Goal: Task Accomplishment & Management: Manage account settings

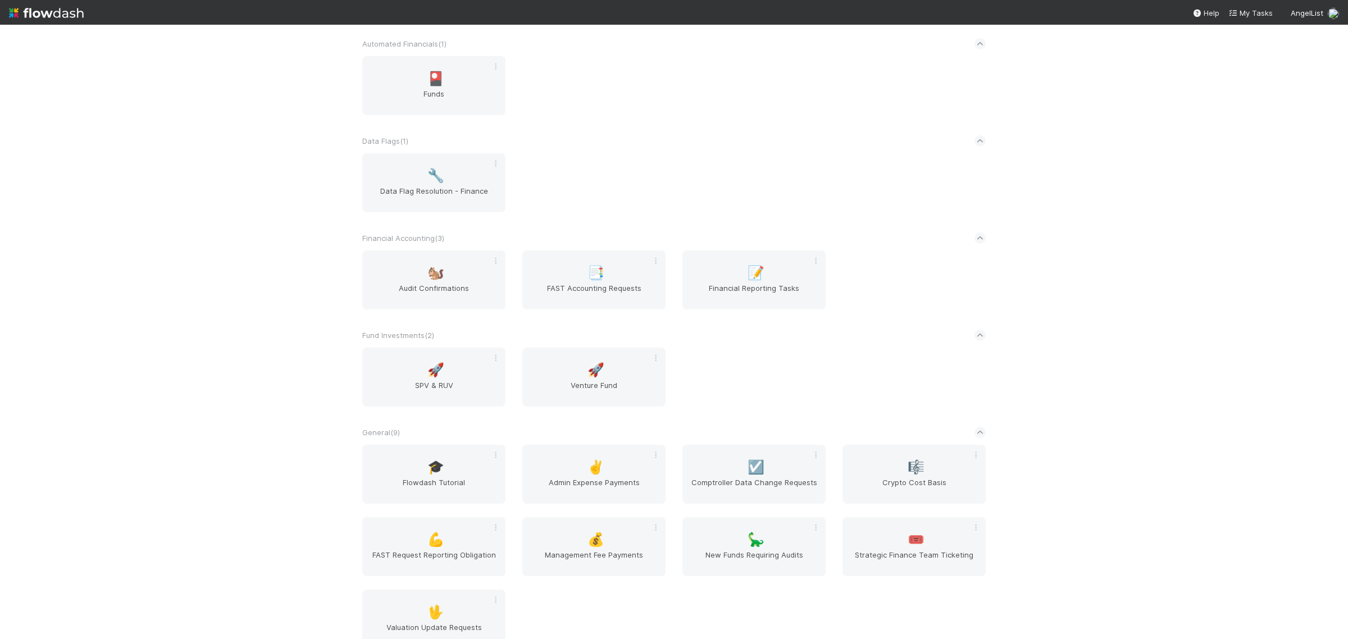
scroll to position [70, 0]
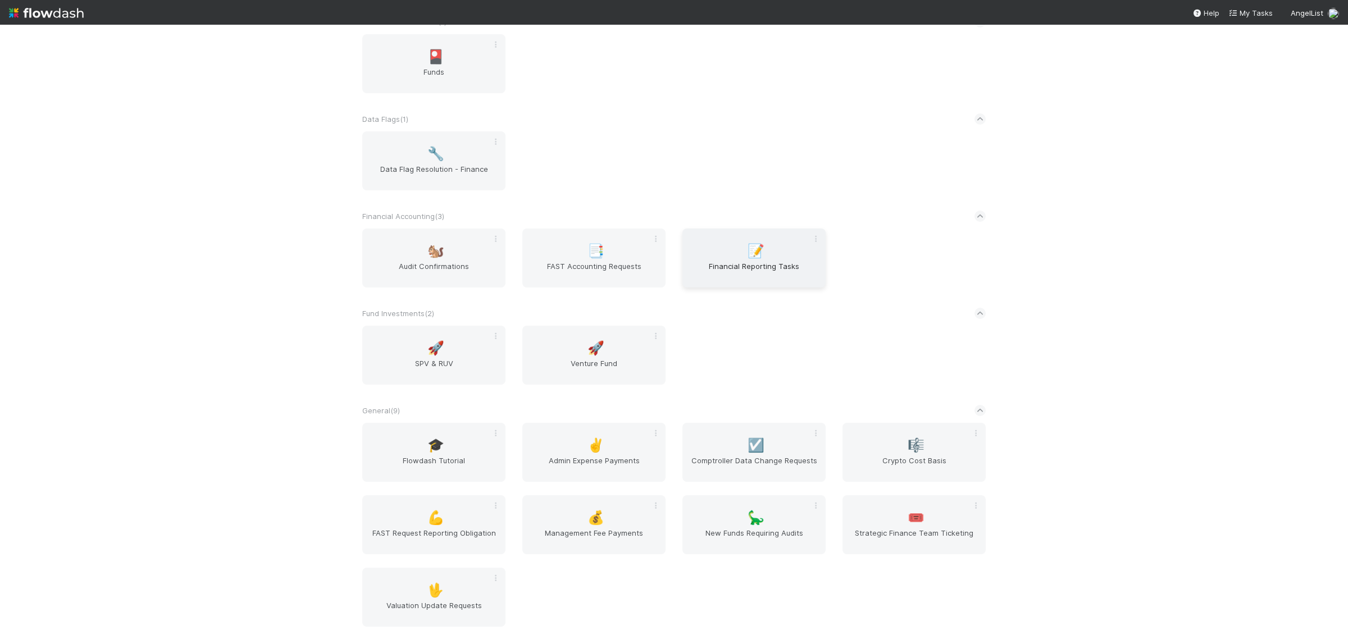
click at [773, 271] on span "Financial Reporting Tasks" at bounding box center [754, 272] width 134 height 22
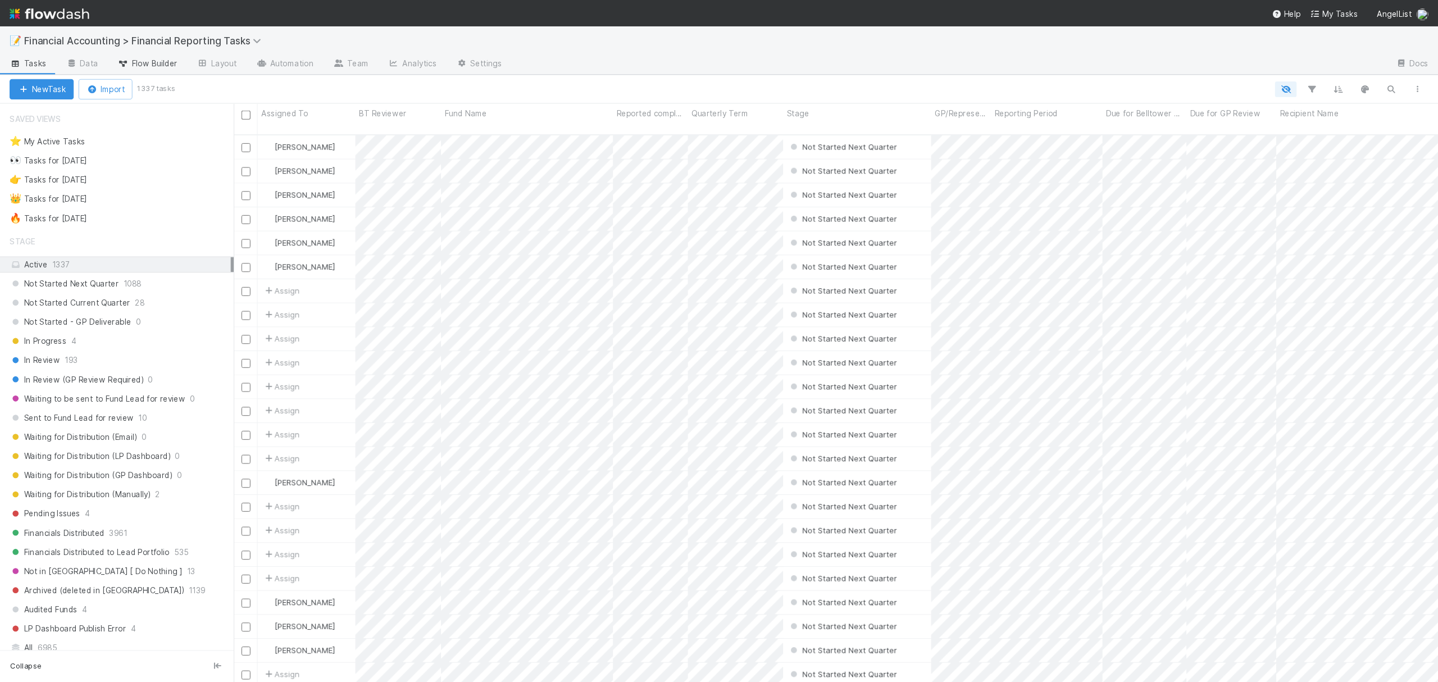
scroll to position [511, 1118]
click at [132, 54] on span "Flow Builder" at bounding box center [138, 59] width 56 height 11
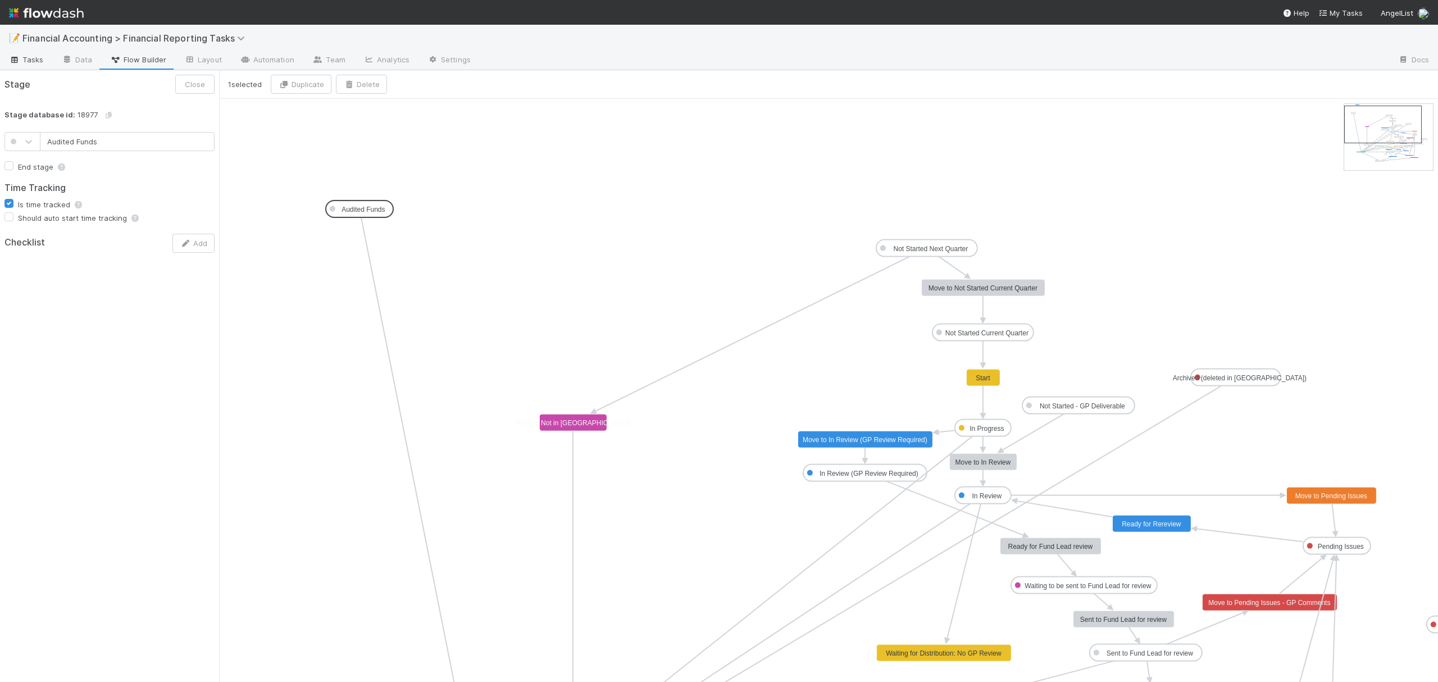
click at [39, 61] on span "Tasks" at bounding box center [26, 59] width 35 height 11
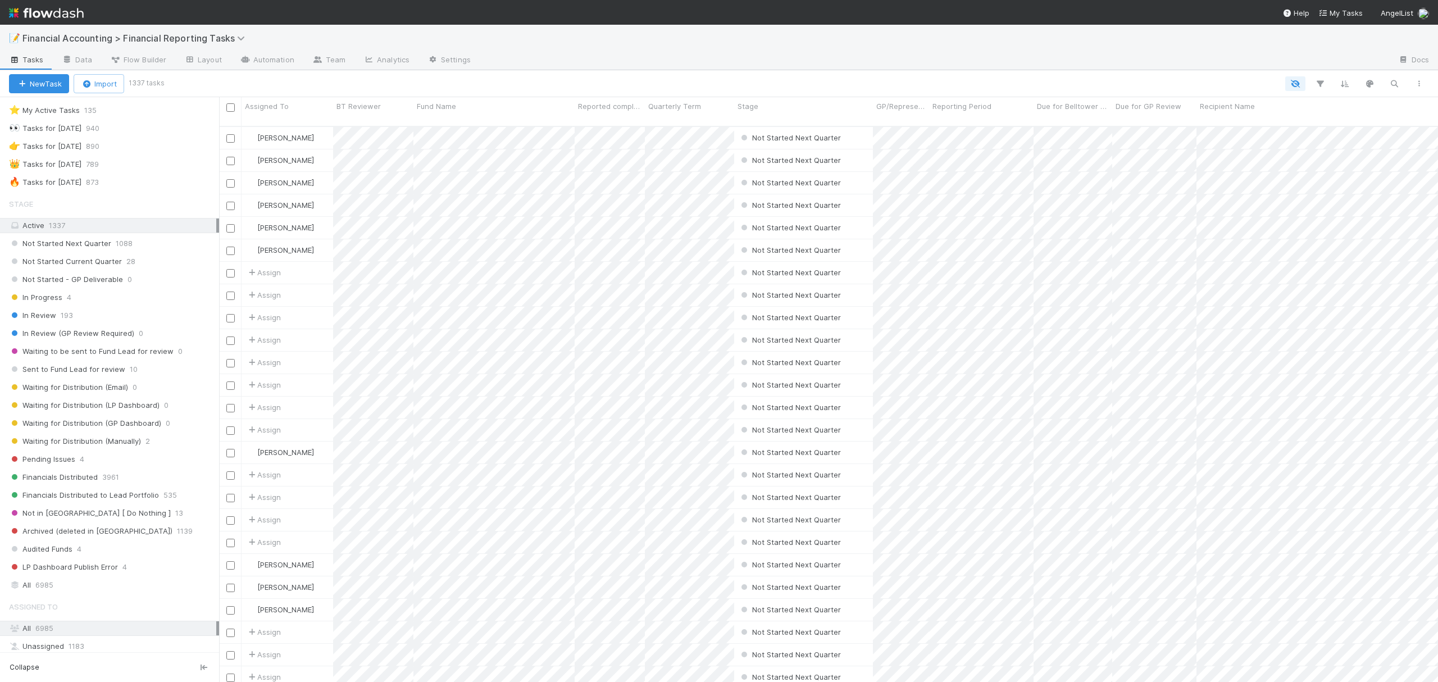
scroll to position [16, 0]
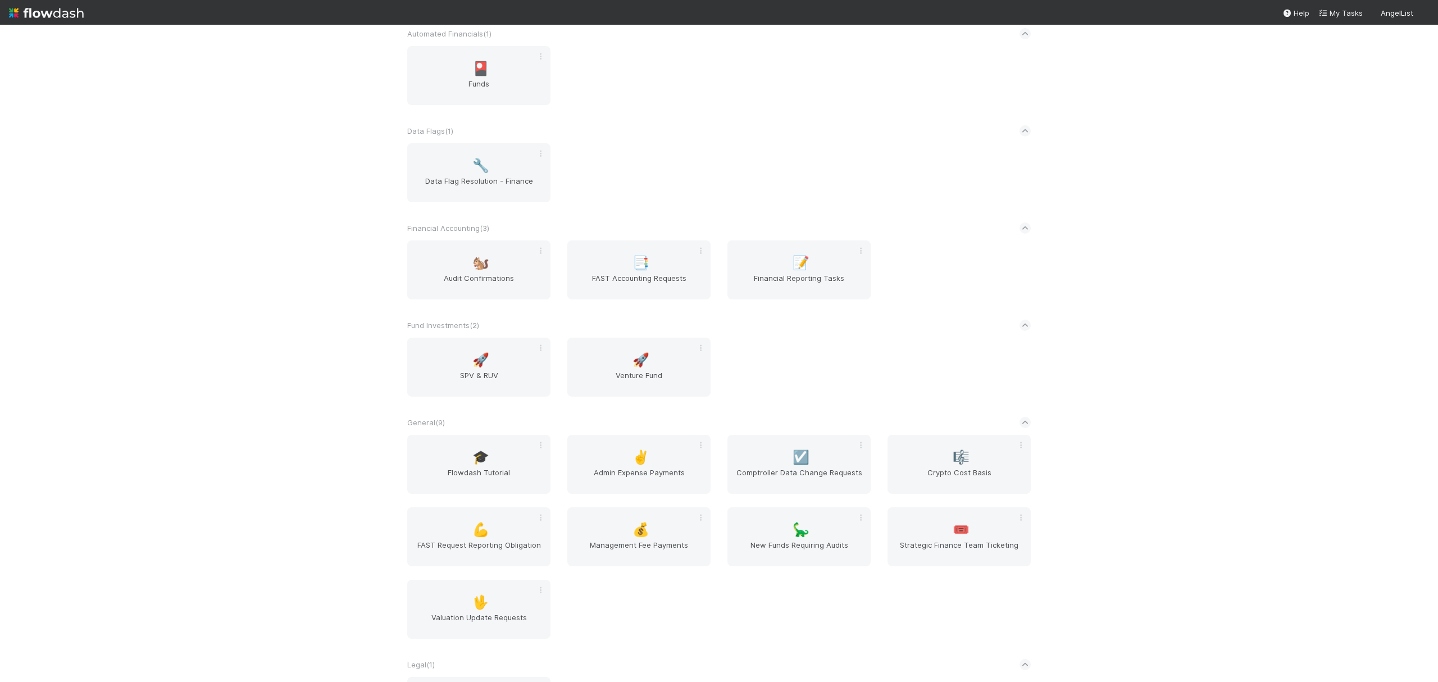
scroll to position [75, 0]
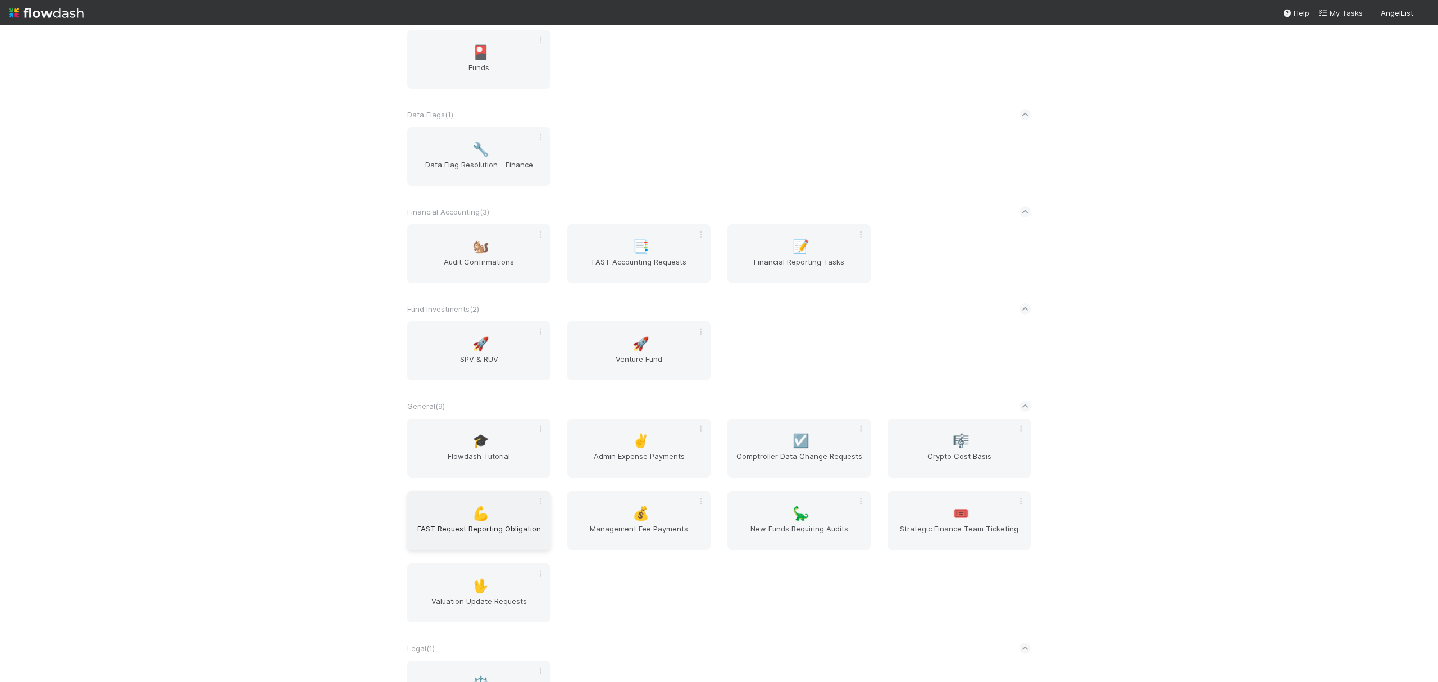
click at [479, 528] on span "FAST Request Reporting Obligation" at bounding box center [479, 534] width 134 height 22
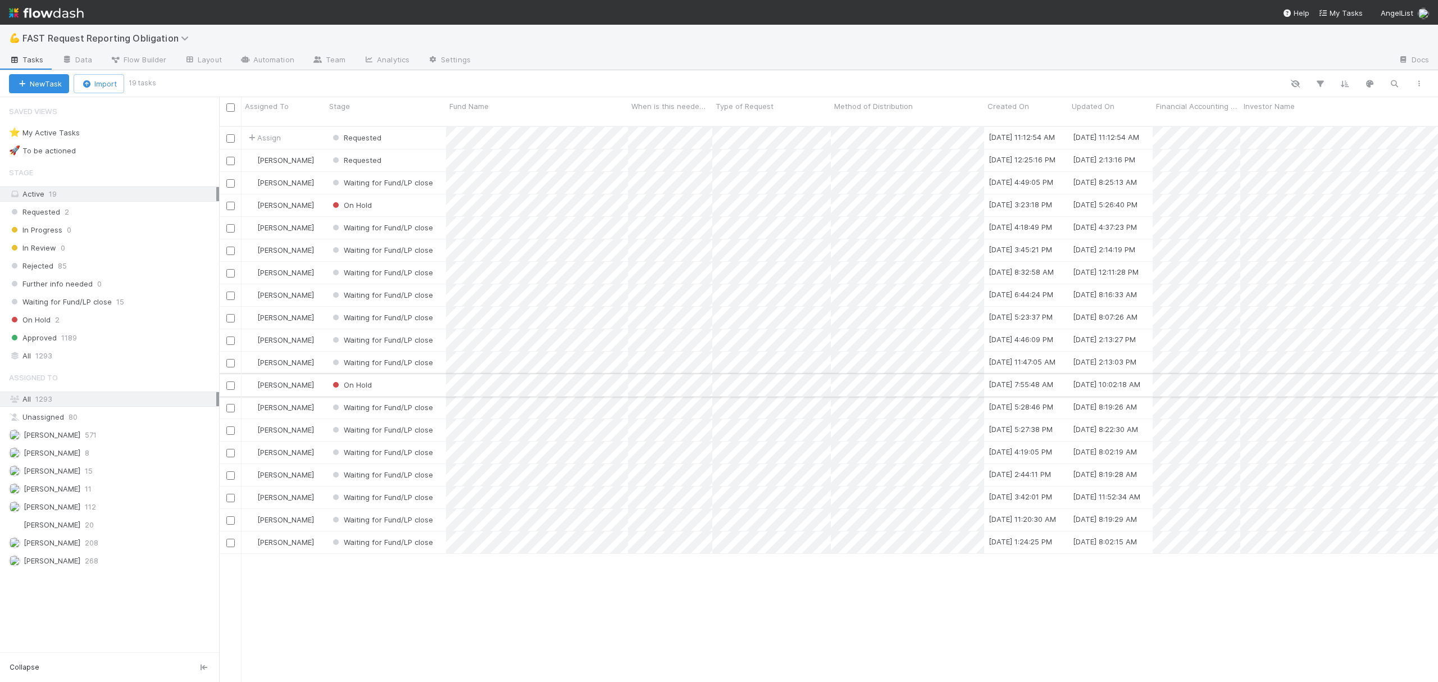
scroll to position [553, 1207]
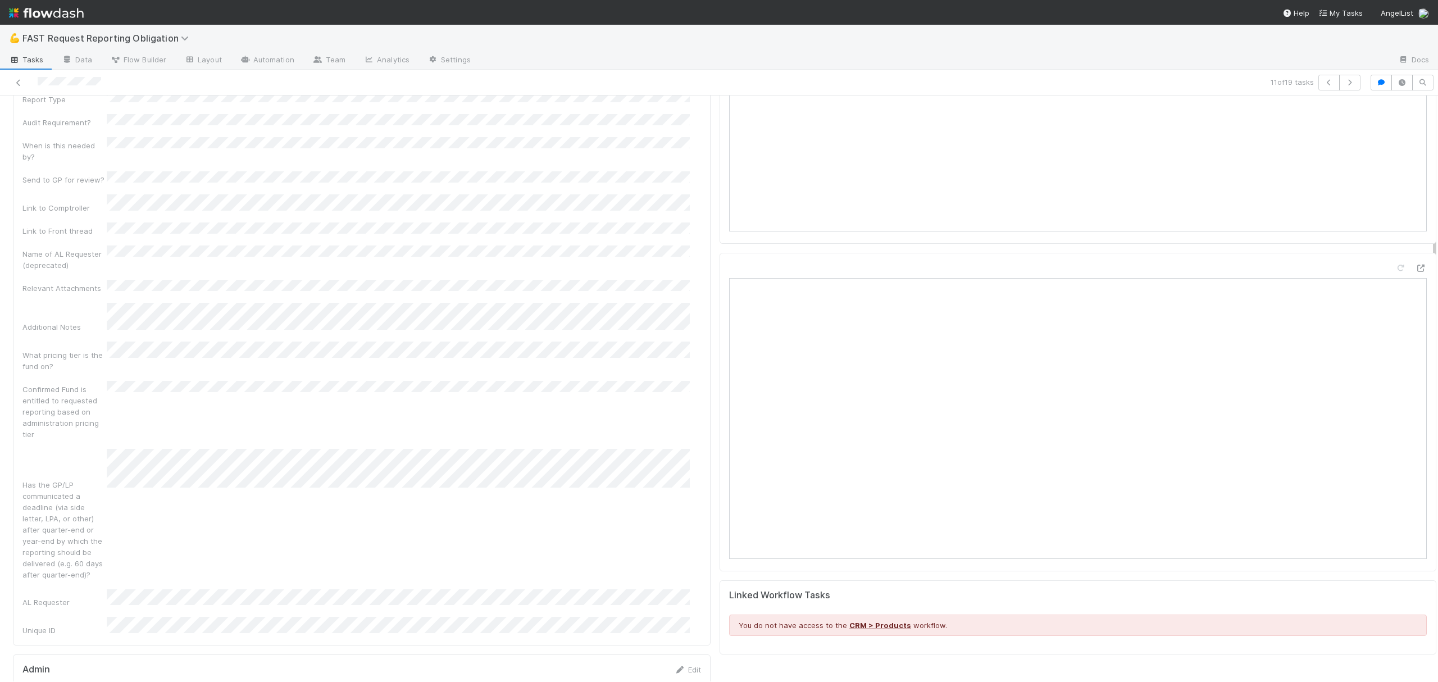
scroll to position [75, 0]
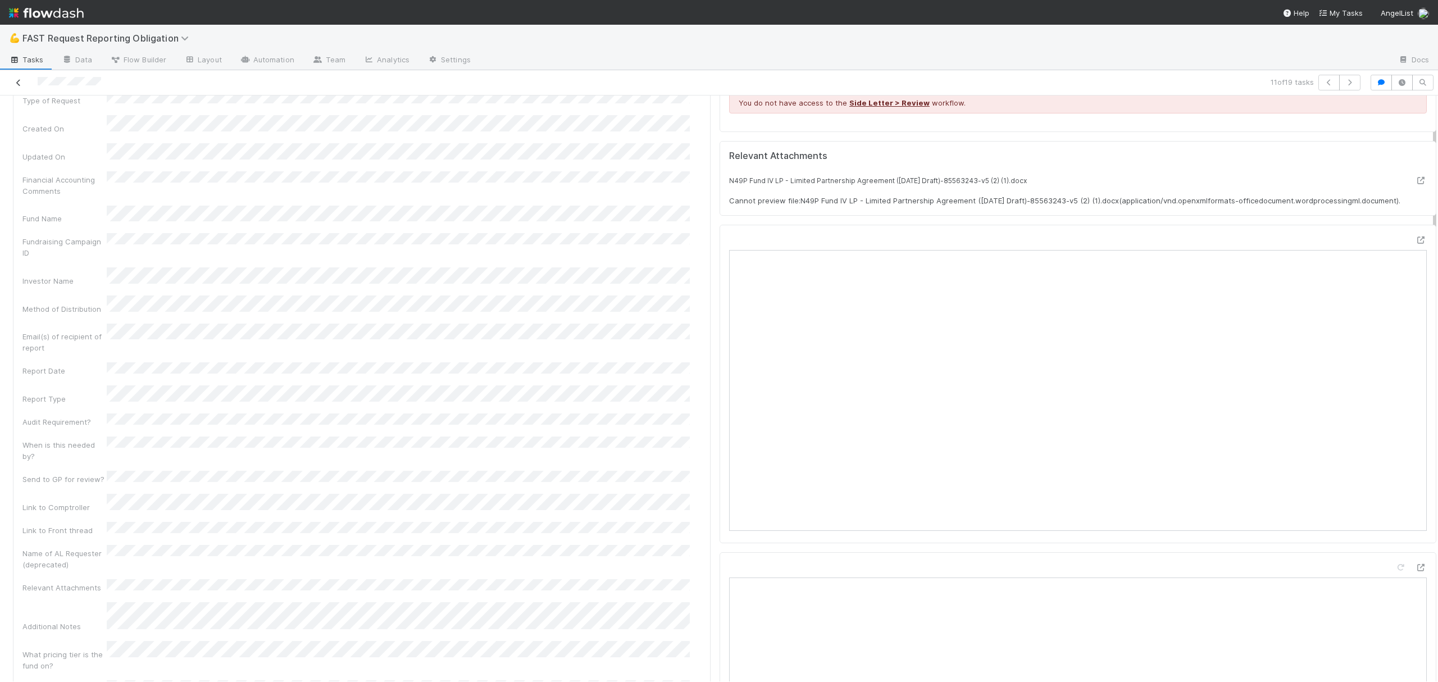
click at [17, 79] on icon at bounding box center [18, 82] width 11 height 7
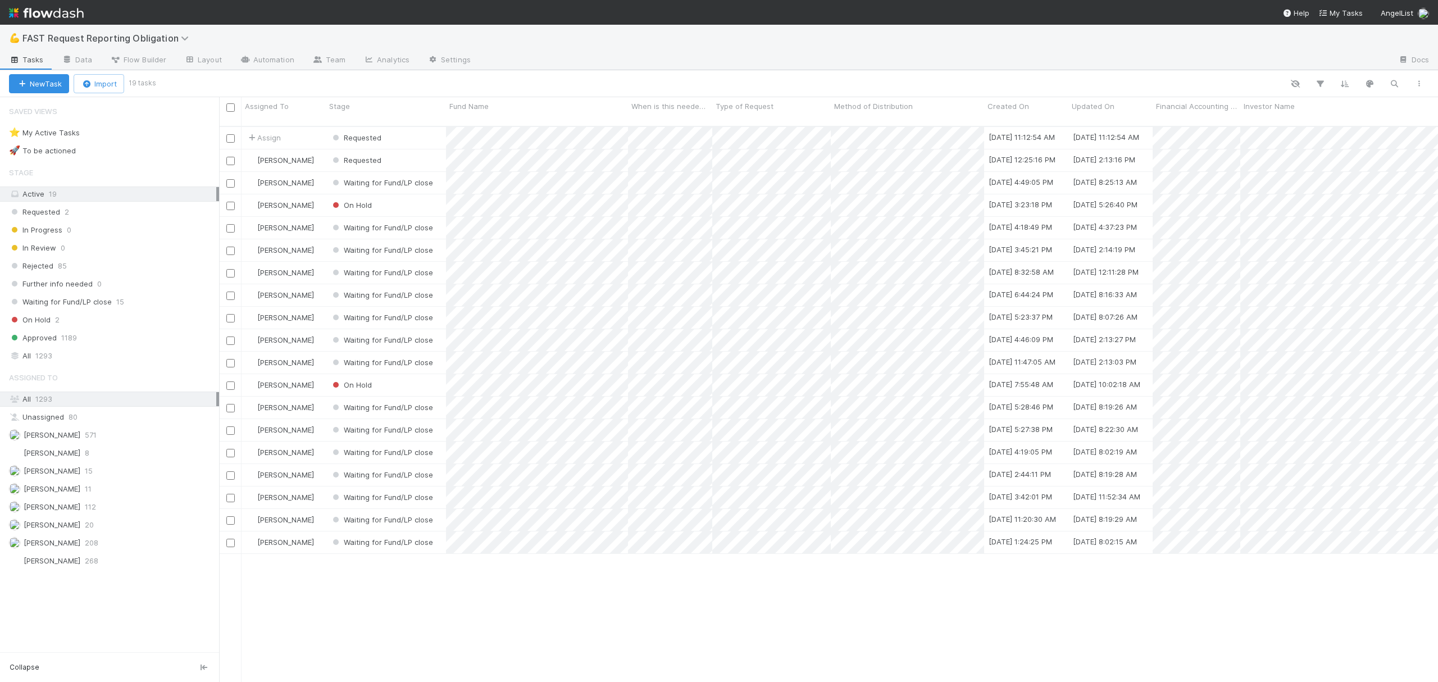
scroll to position [553, 1207]
click at [260, 132] on span "Assign" at bounding box center [263, 137] width 35 height 11
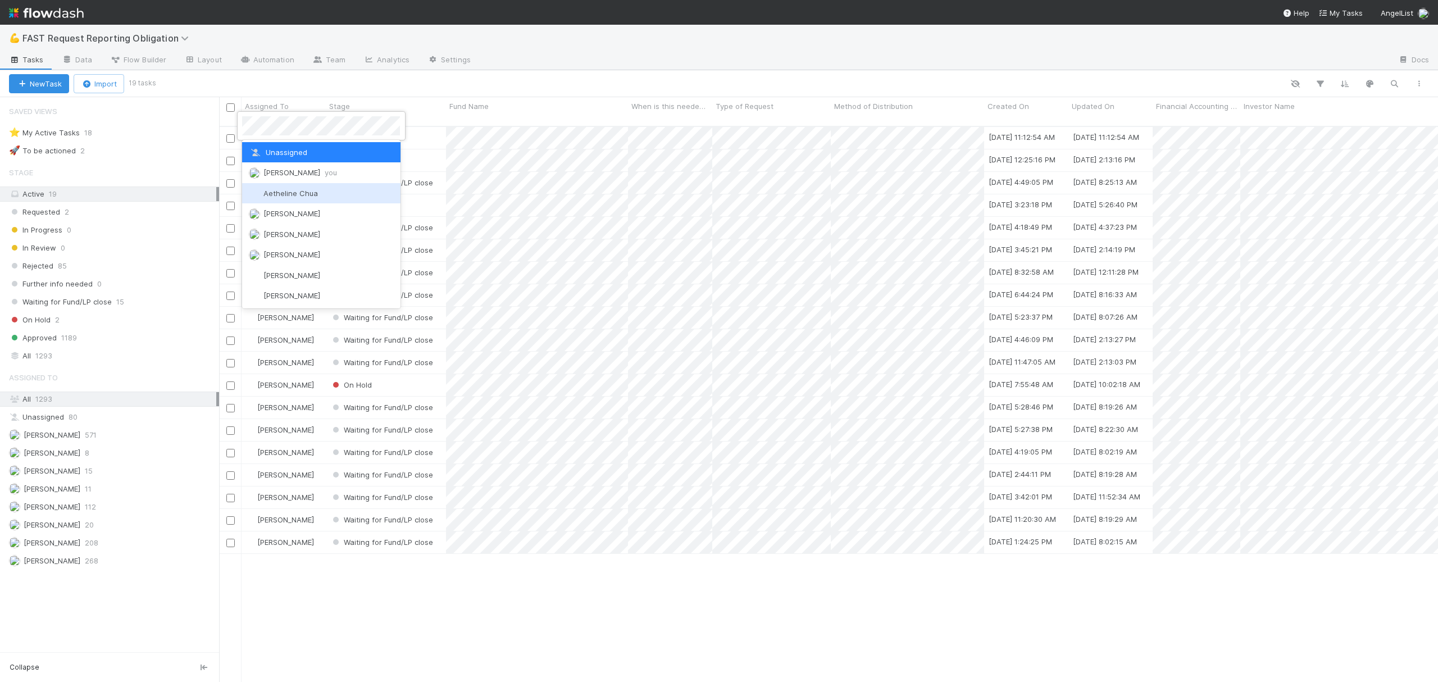
click at [263, 174] on span "Zach Byers you" at bounding box center [293, 172] width 88 height 9
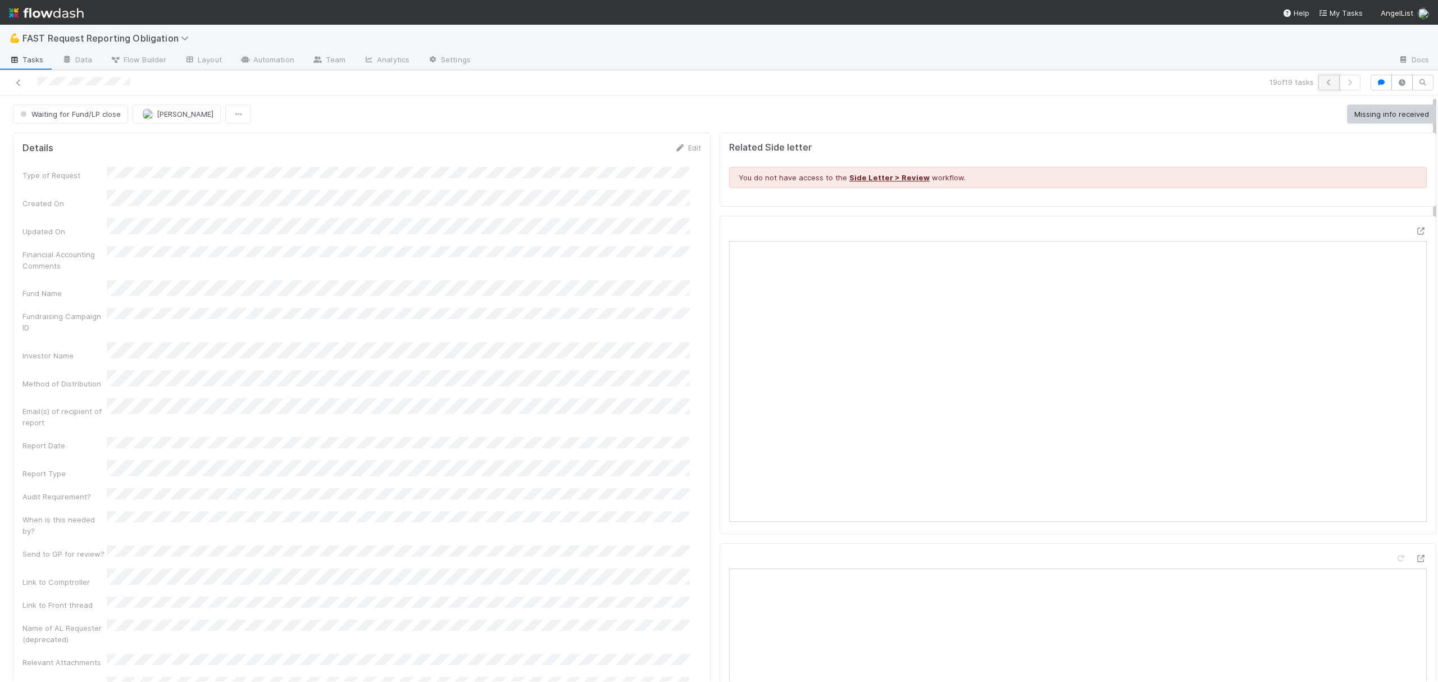
click at [1318, 78] on button "button" at bounding box center [1328, 83] width 21 height 16
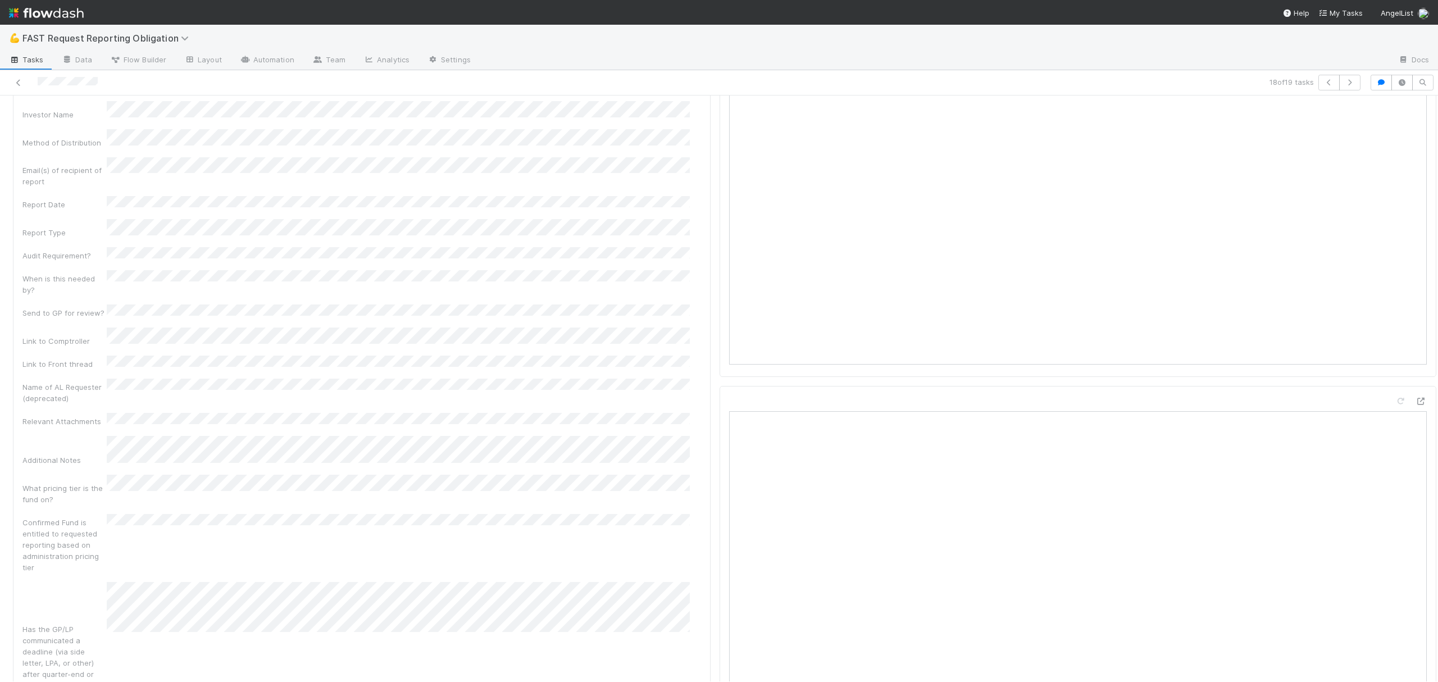
scroll to position [91, 0]
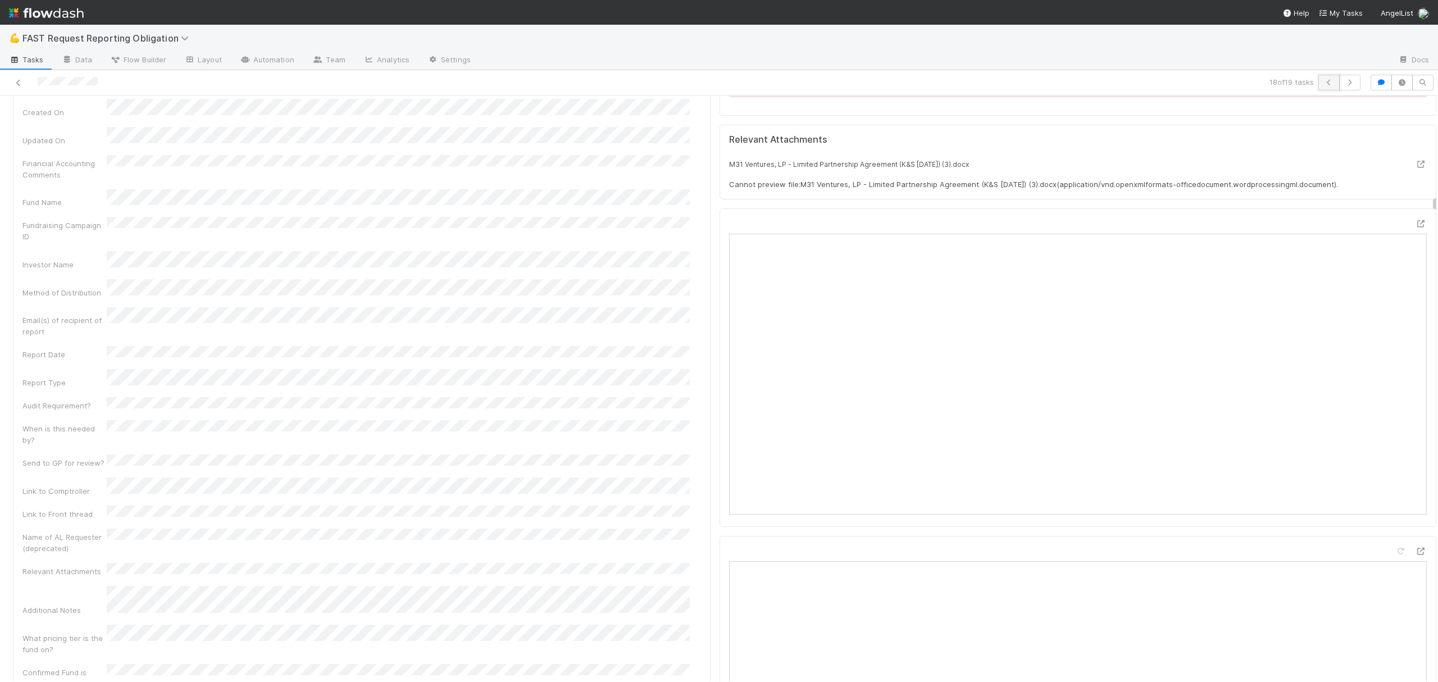
click at [1323, 79] on icon "button" at bounding box center [1328, 82] width 11 height 7
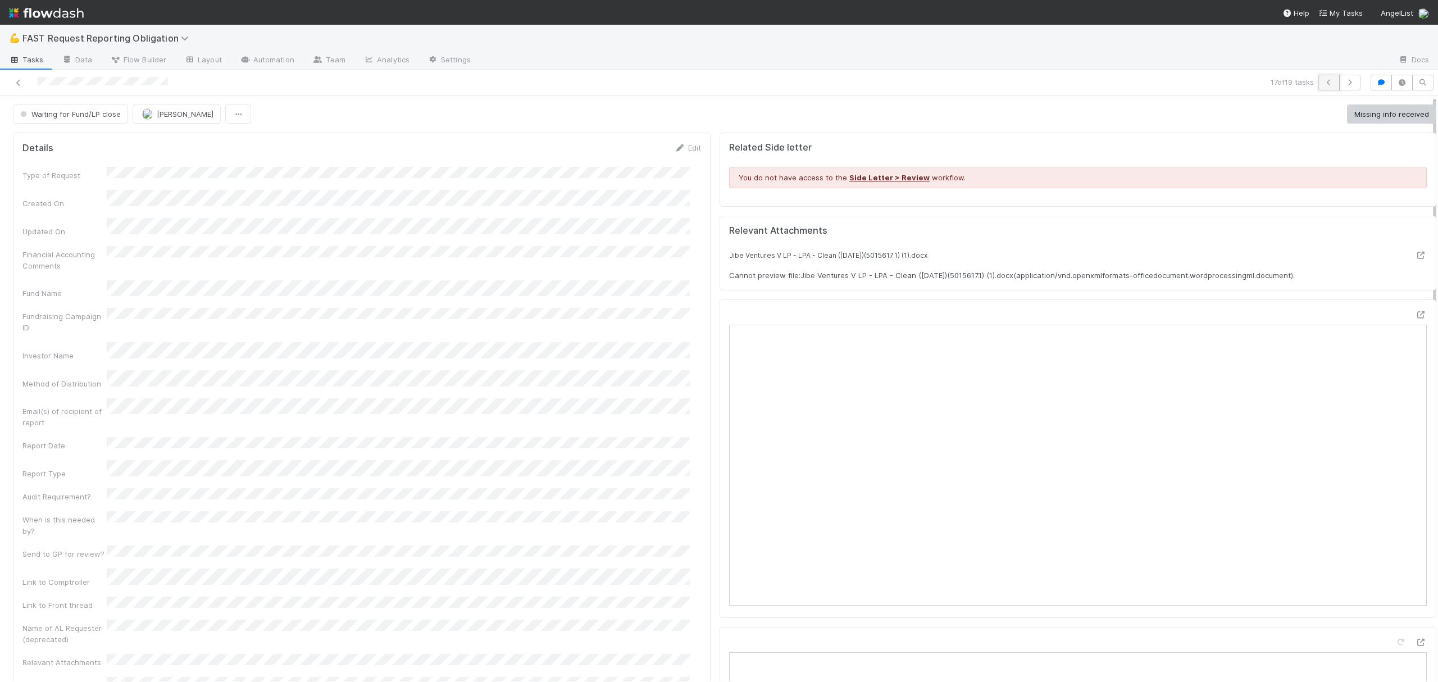
click at [1319, 79] on button "button" at bounding box center [1328, 83] width 21 height 16
click at [1318, 85] on button "button" at bounding box center [1328, 83] width 21 height 16
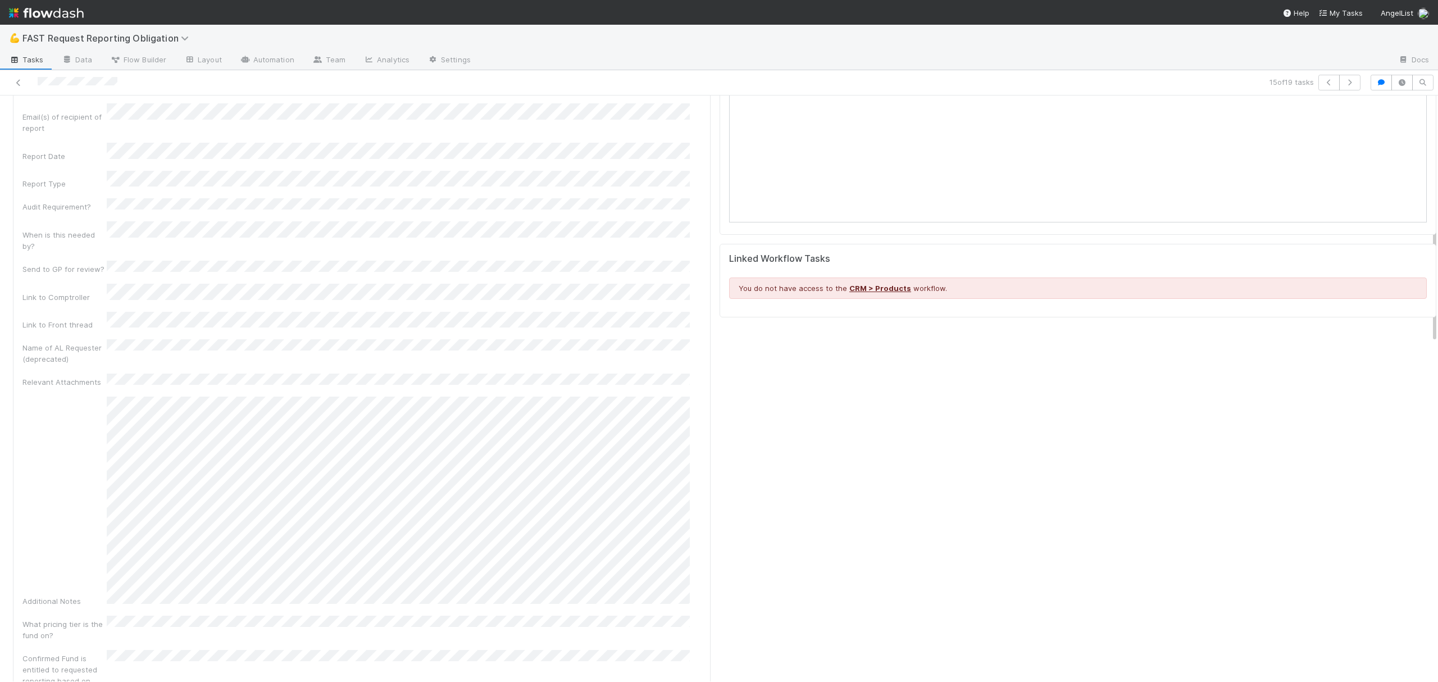
scroll to position [75, 0]
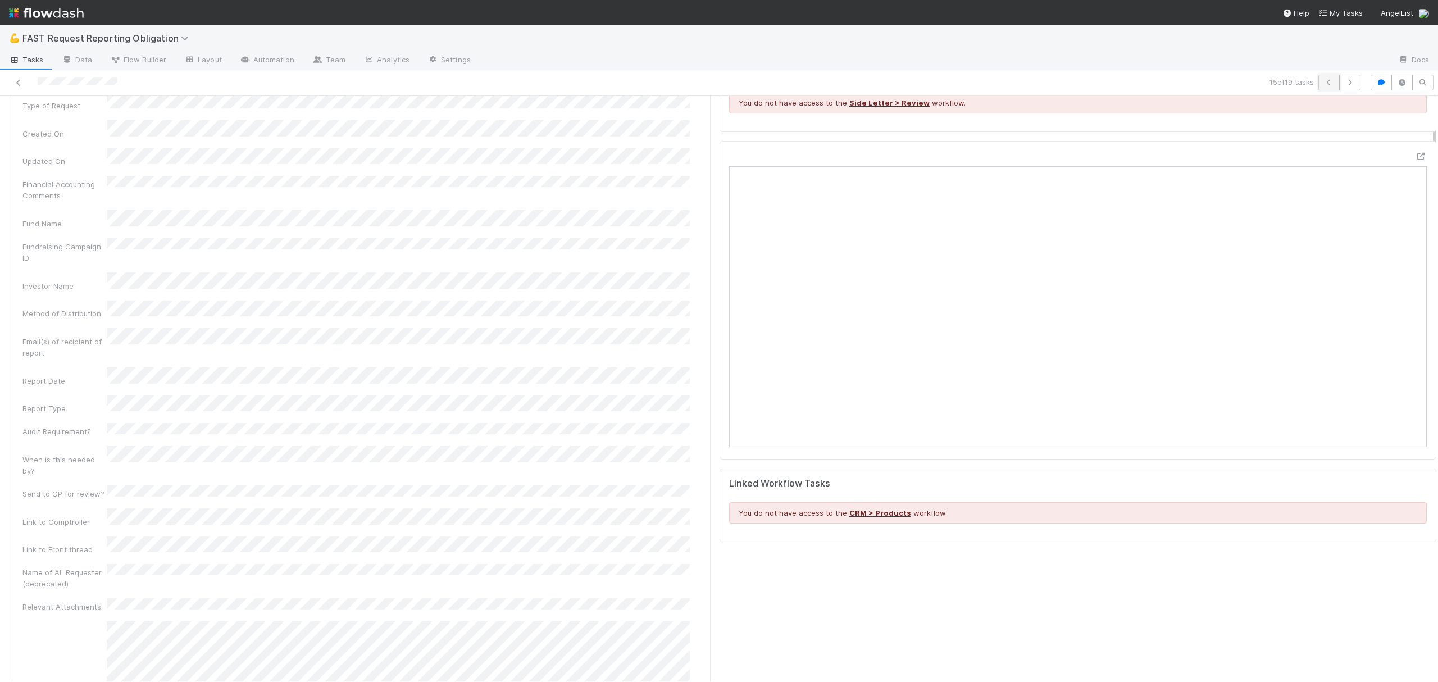
click at [1323, 84] on icon "button" at bounding box center [1328, 82] width 11 height 7
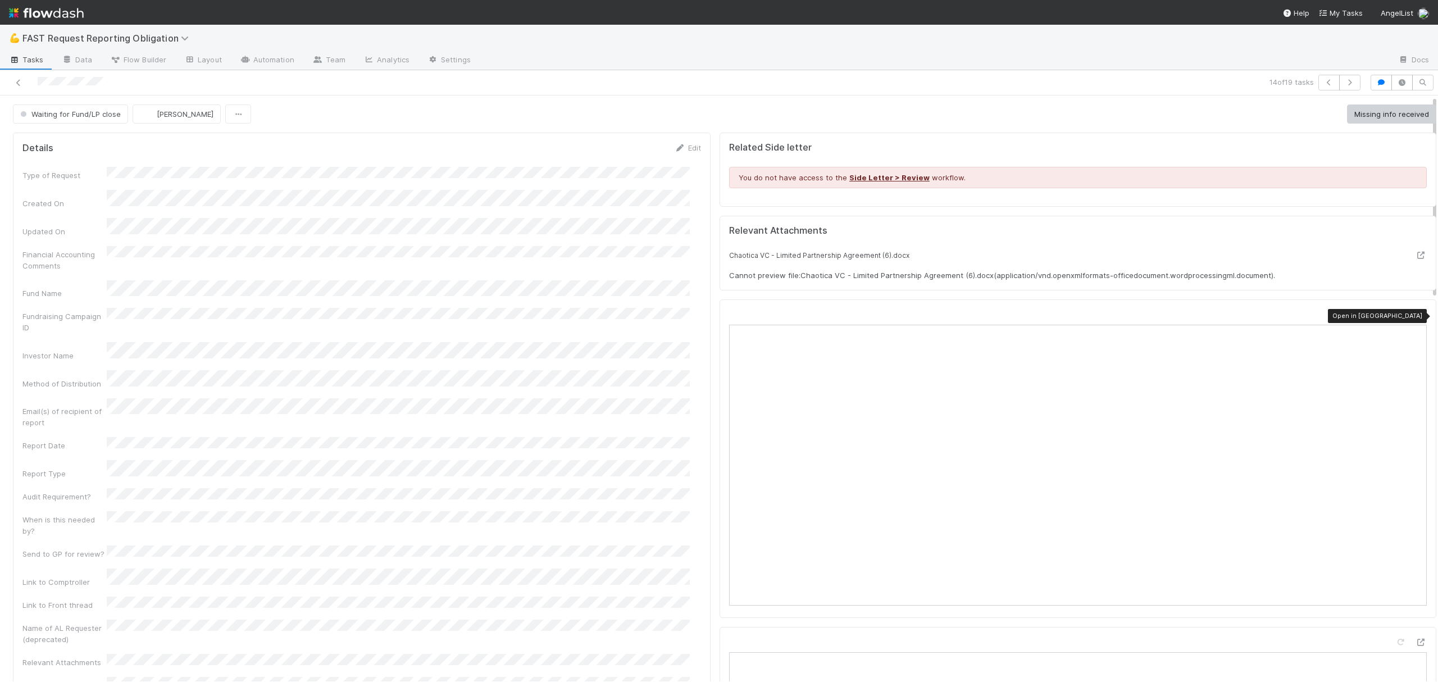
click at [1416, 312] on div at bounding box center [1421, 314] width 11 height 11
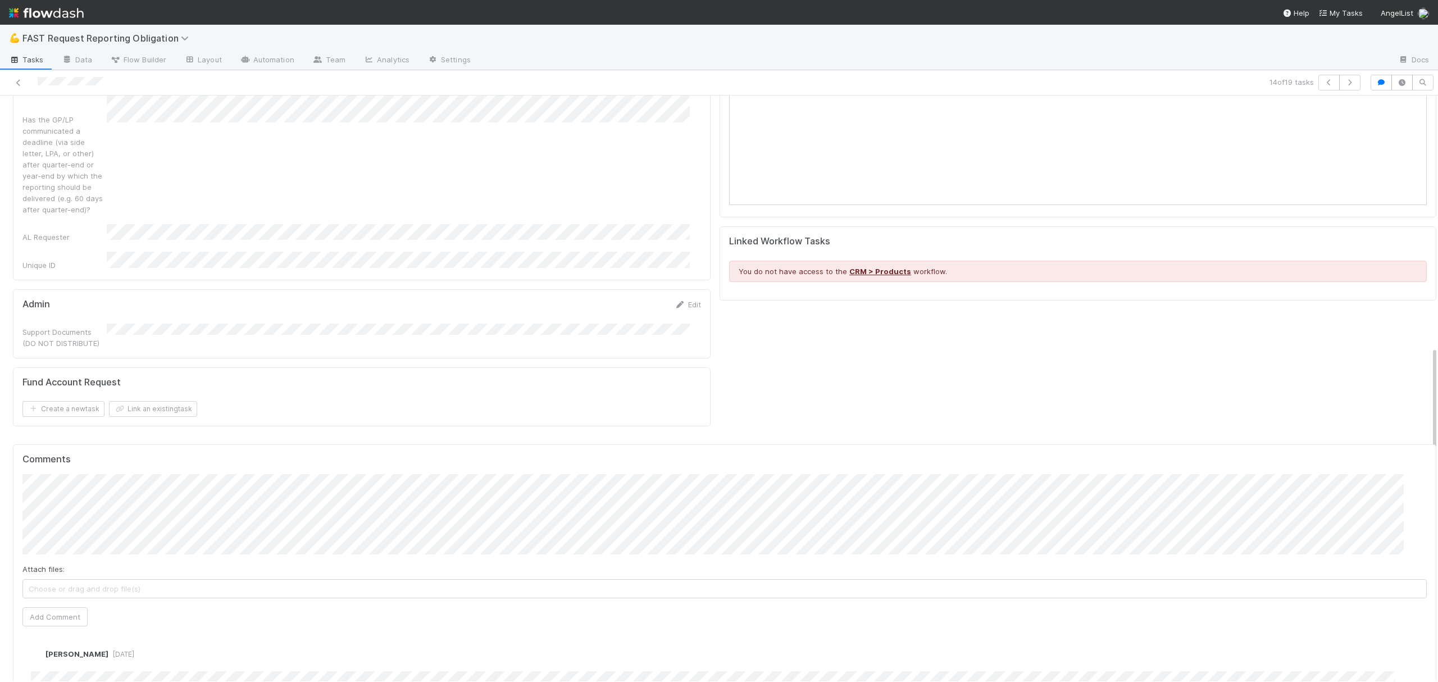
scroll to position [729, 0]
drag, startPoint x: 92, startPoint y: 517, endPoint x: 65, endPoint y: 526, distance: 28.4
click at [90, 517] on div "Attach files: Choose or drag and drop file(s) Add Comment" at bounding box center [724, 549] width 1404 height 152
click at [65, 606] on button "Add Comment" at bounding box center [54, 615] width 65 height 19
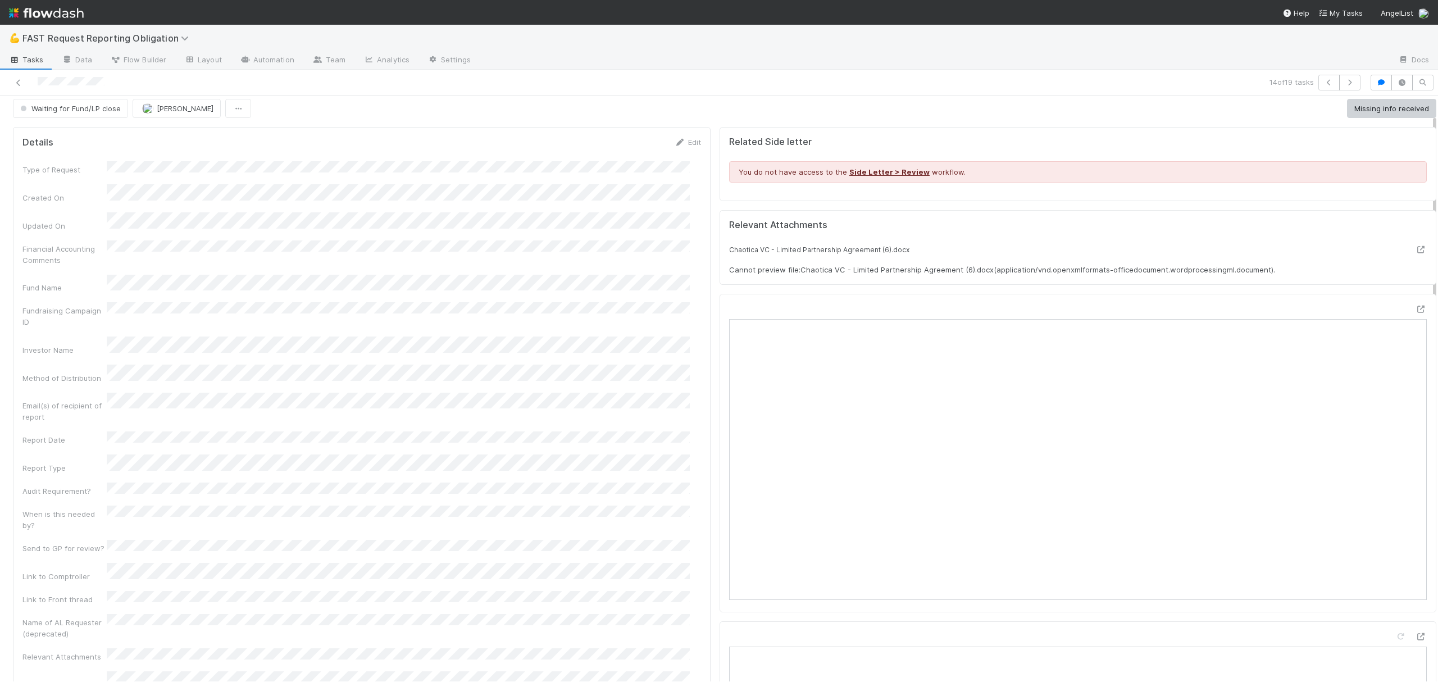
scroll to position [0, 0]
click at [1323, 85] on icon "button" at bounding box center [1328, 82] width 11 height 7
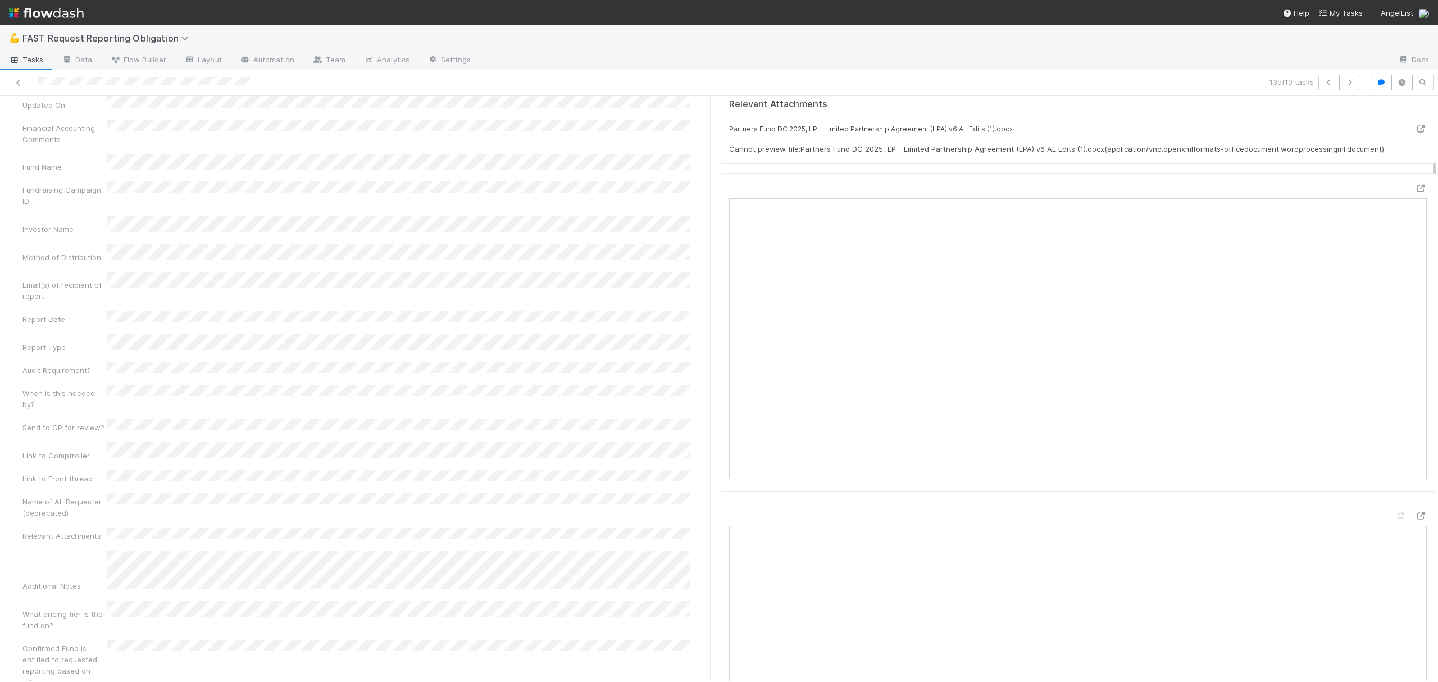
scroll to position [115, 0]
click at [1323, 84] on icon "button" at bounding box center [1328, 82] width 11 height 7
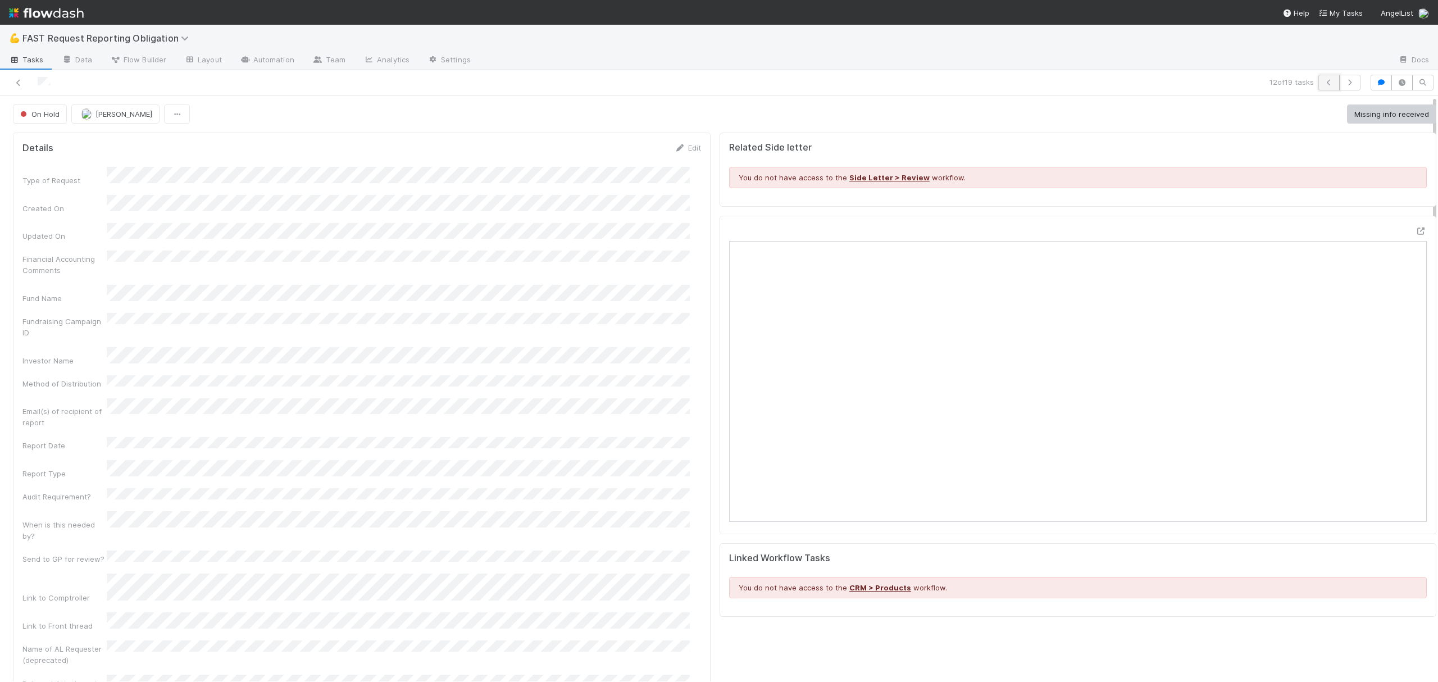
click at [1318, 79] on button "button" at bounding box center [1328, 83] width 21 height 16
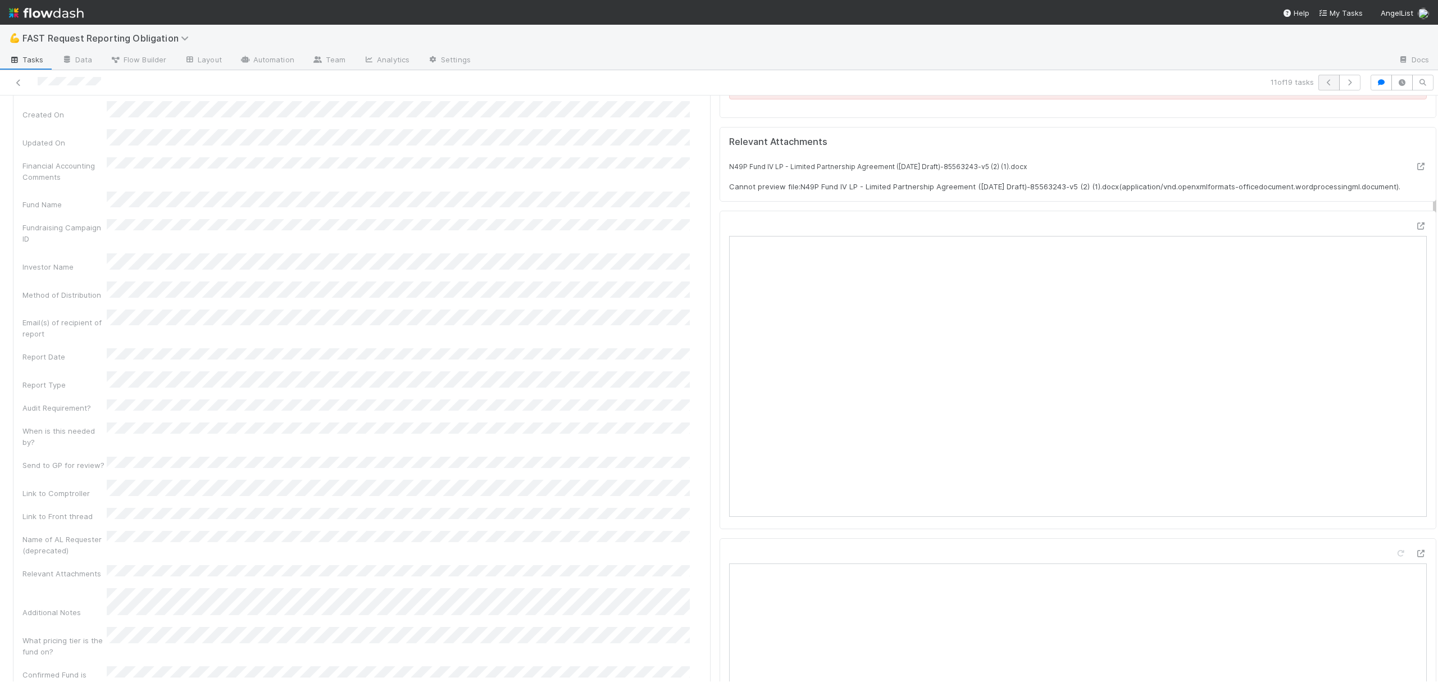
scroll to position [225, 0]
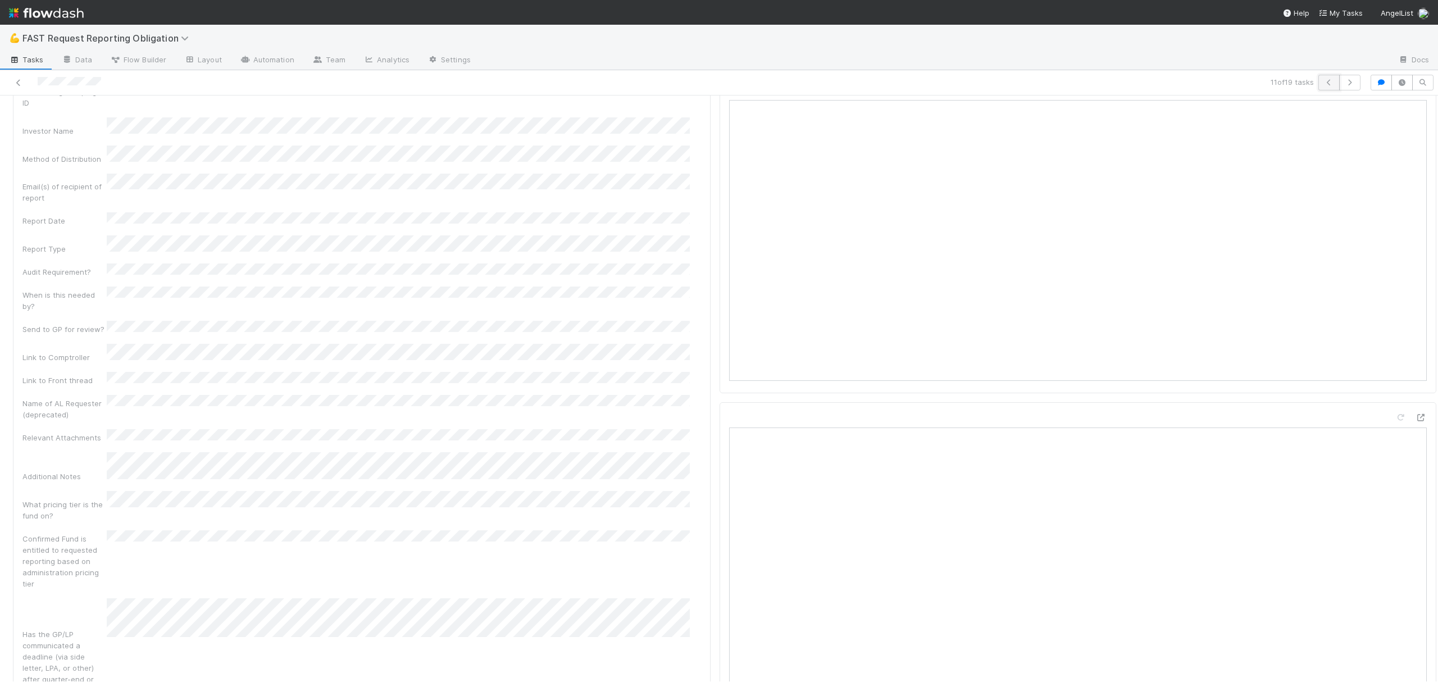
click at [1323, 83] on icon "button" at bounding box center [1328, 82] width 11 height 7
click at [1318, 87] on button "button" at bounding box center [1328, 83] width 21 height 16
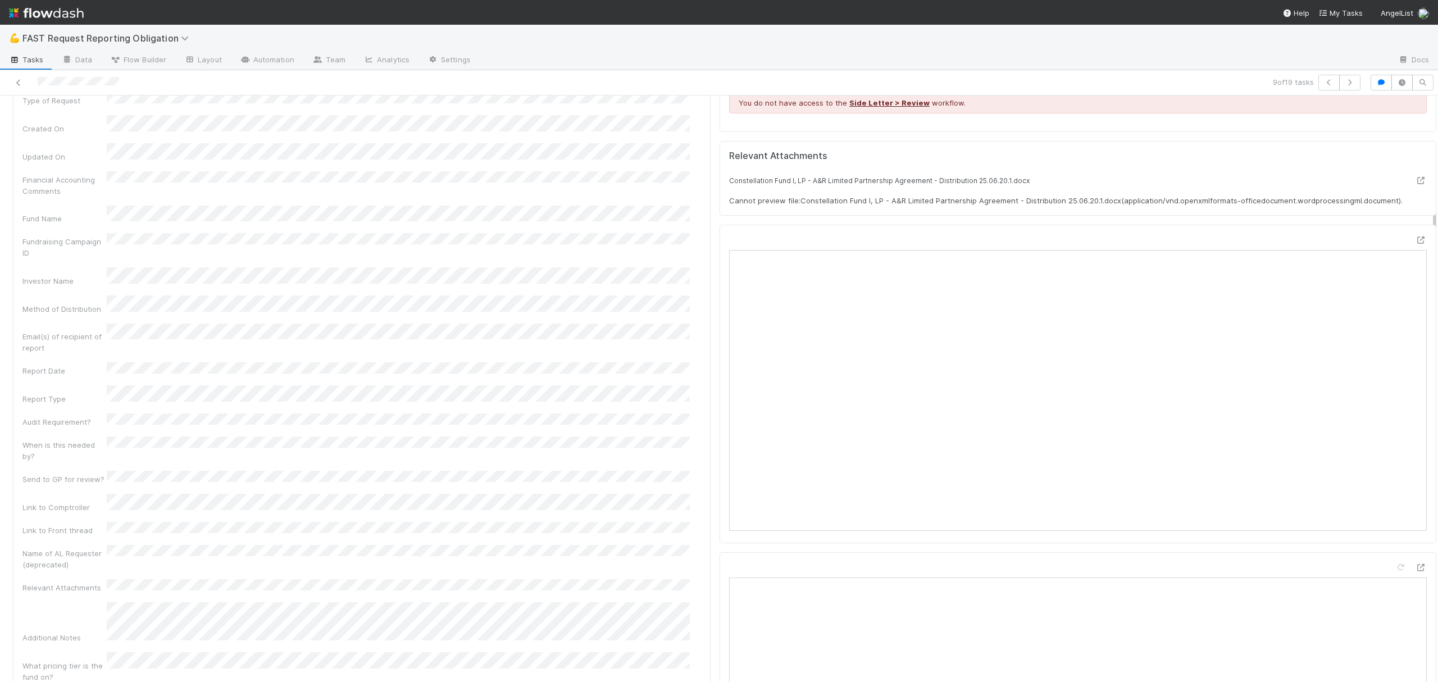
scroll to position [299, 0]
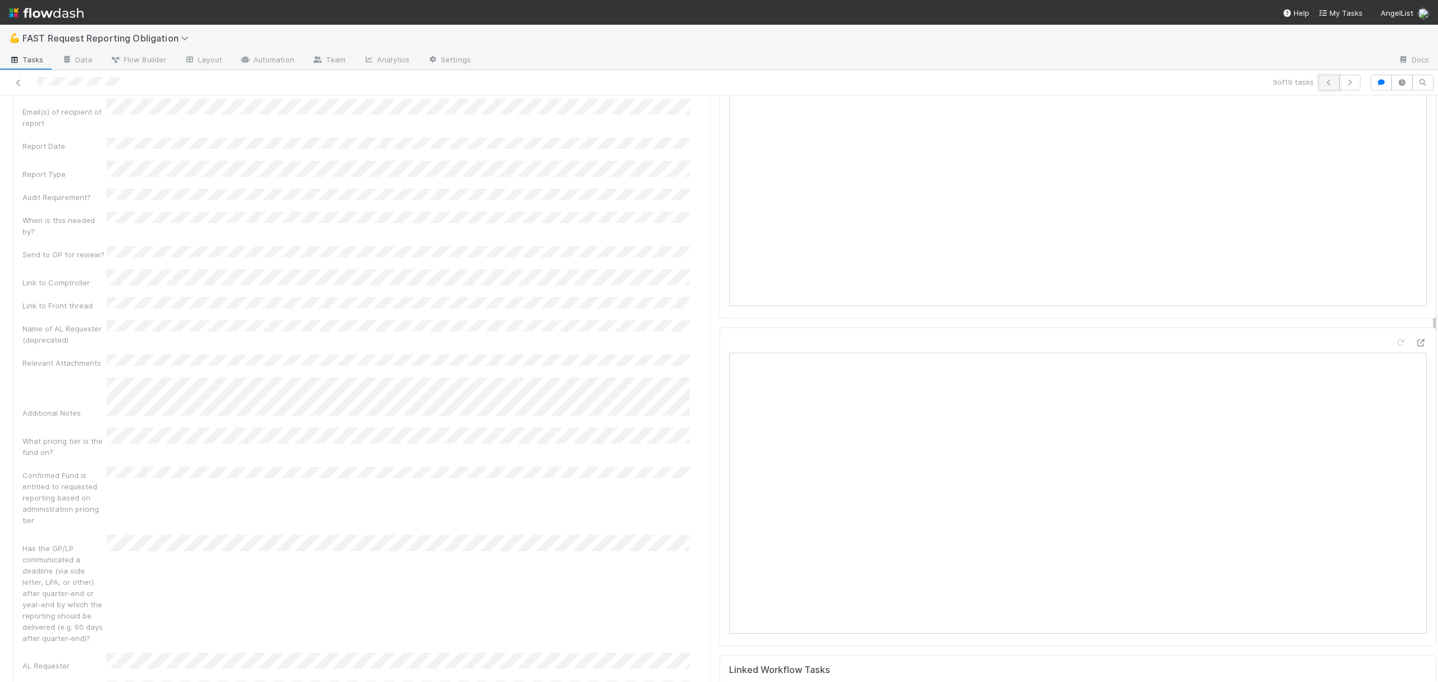
click at [1318, 79] on button "button" at bounding box center [1328, 83] width 21 height 16
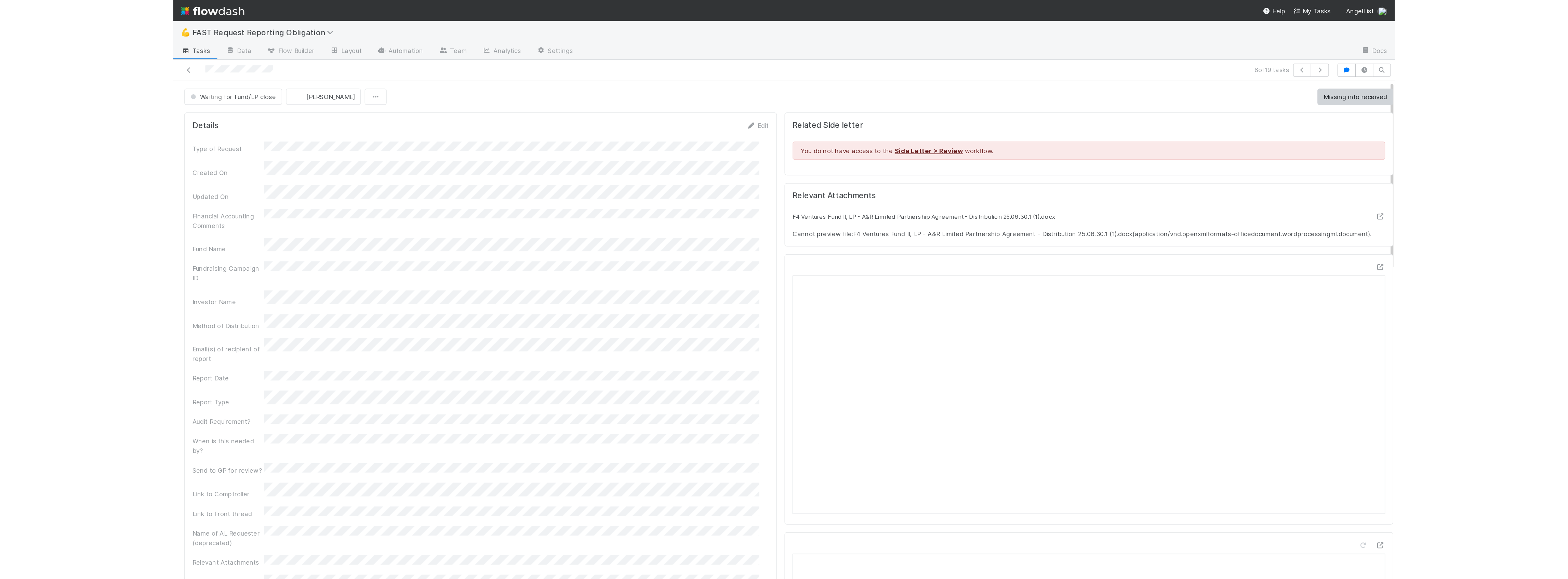
scroll to position [91, 0]
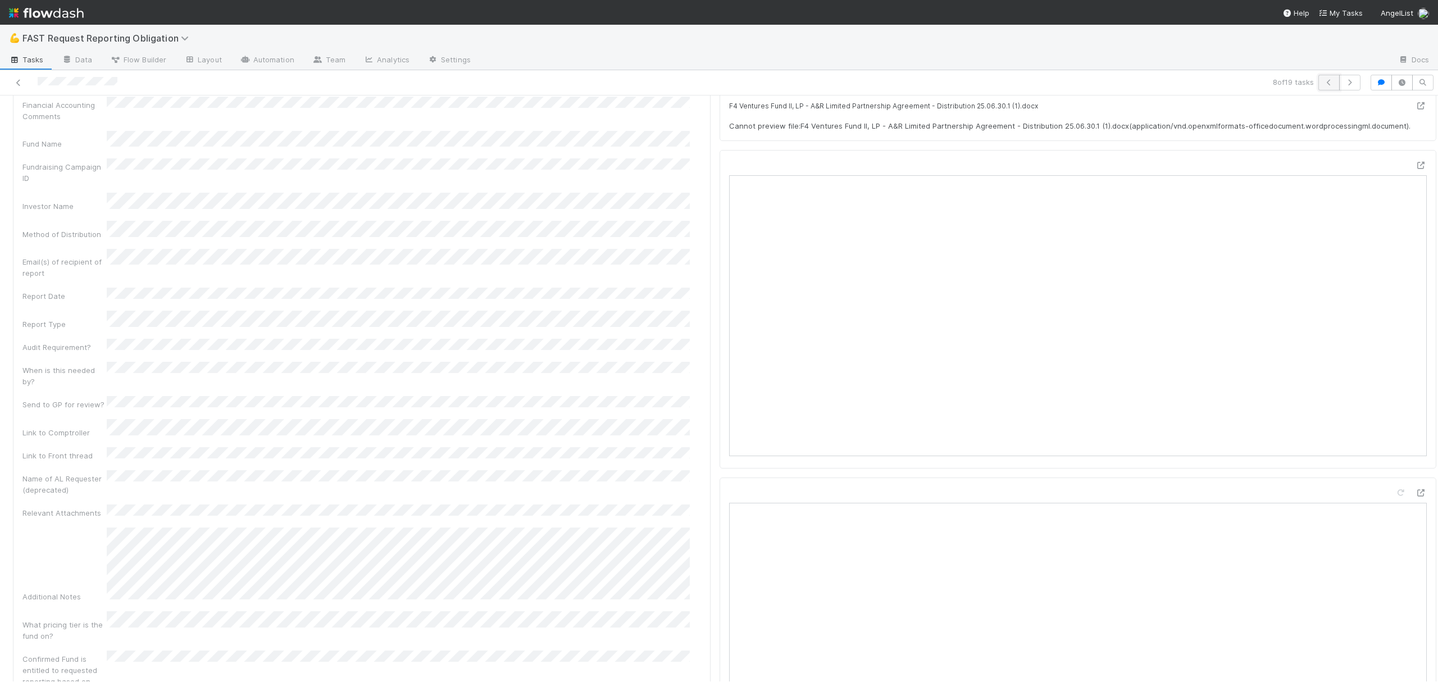
click at [1318, 87] on button "button" at bounding box center [1328, 83] width 21 height 16
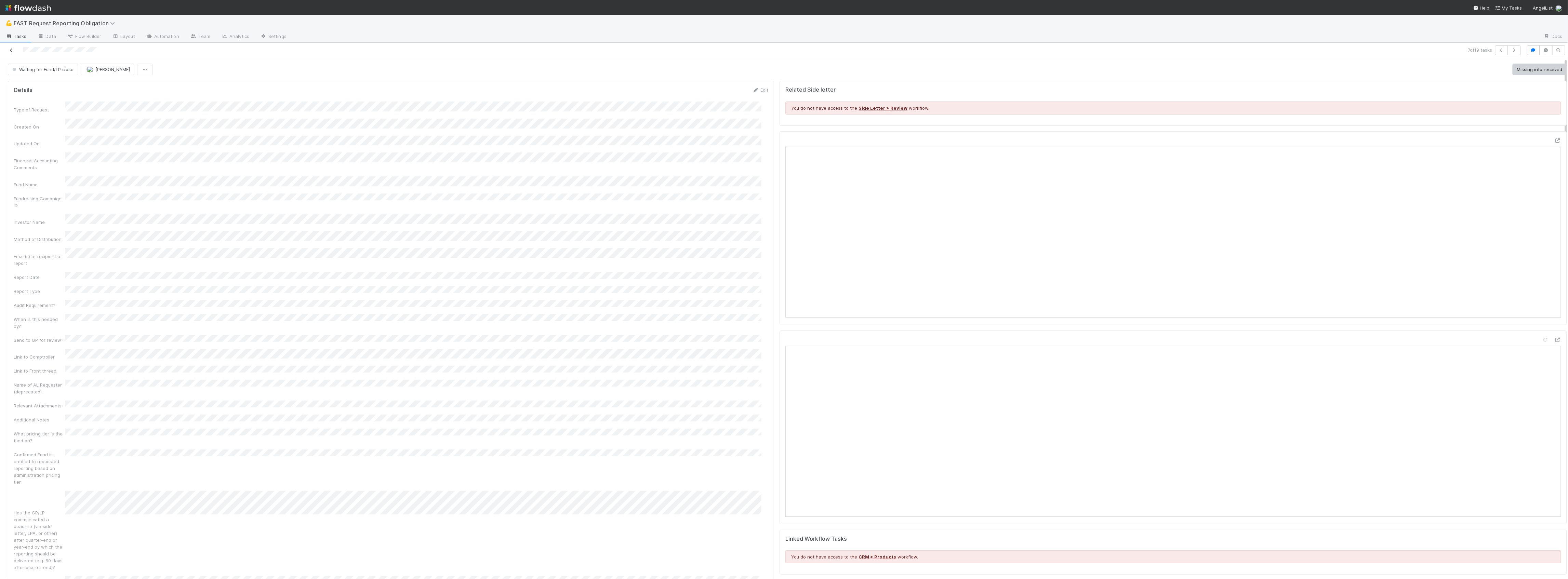
click at [11, 50] on icon at bounding box center [11, 50] width 7 height 4
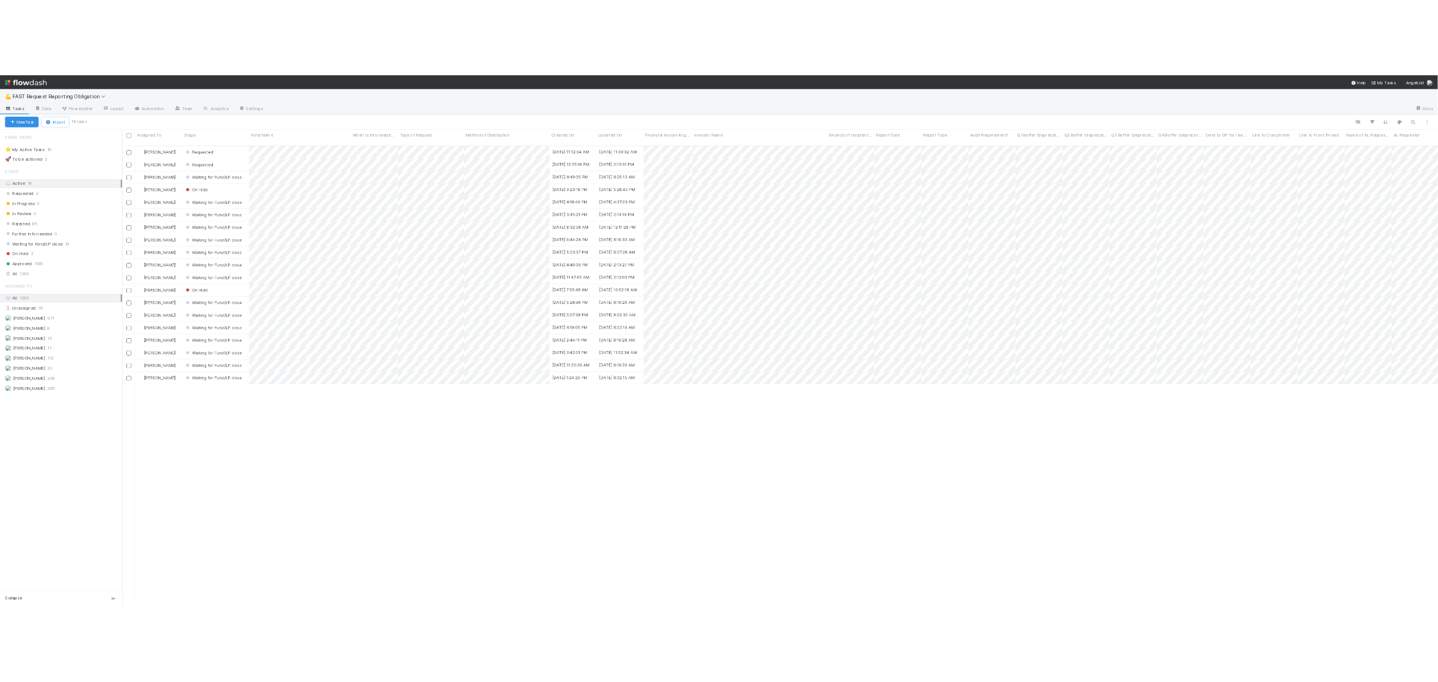
scroll to position [823, 2346]
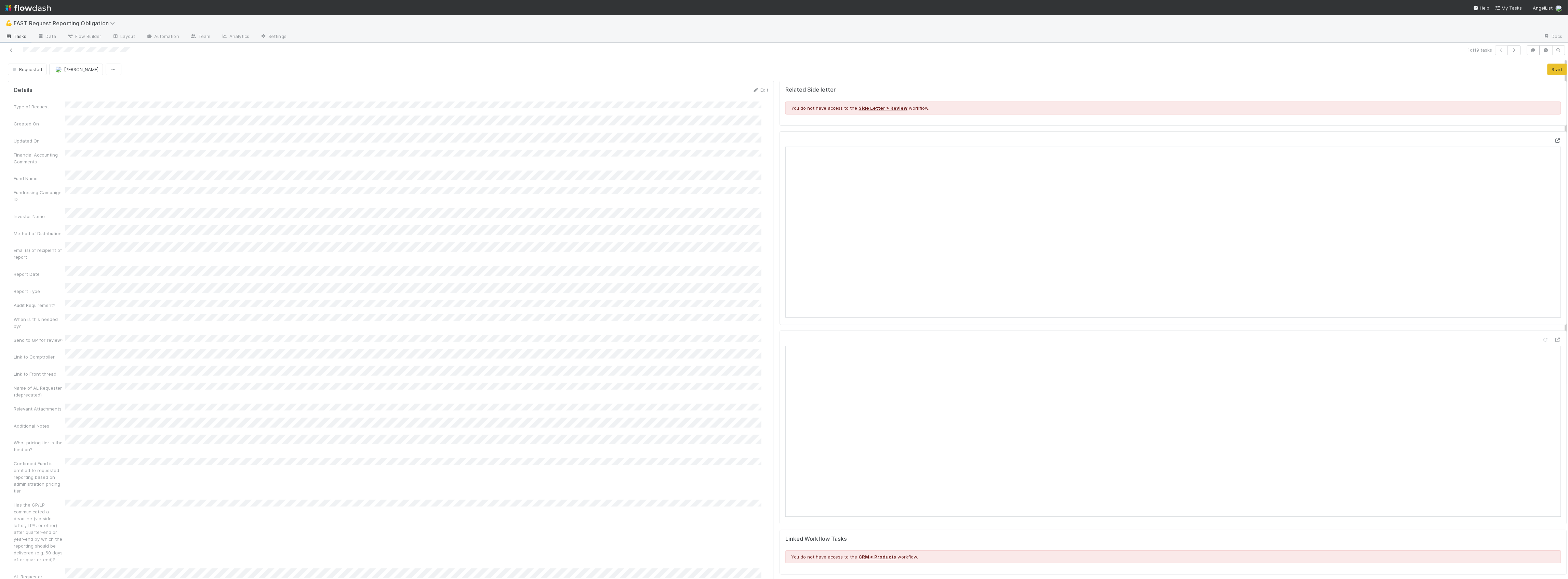
click at [875, 140] on icon at bounding box center [1558, 140] width 7 height 4
drag, startPoint x: 136, startPoint y: 209, endPoint x: 62, endPoint y: 208, distance: 74.0
click at [62, 208] on div "Type of Request Created On Updated On Financial Accounting Comments Fund Name F…" at bounding box center [391, 349] width 755 height 495
click at [65, 208] on div "Investor Name" at bounding box center [391, 213] width 755 height 12
click at [134, 208] on div "Investor Name" at bounding box center [391, 213] width 755 height 12
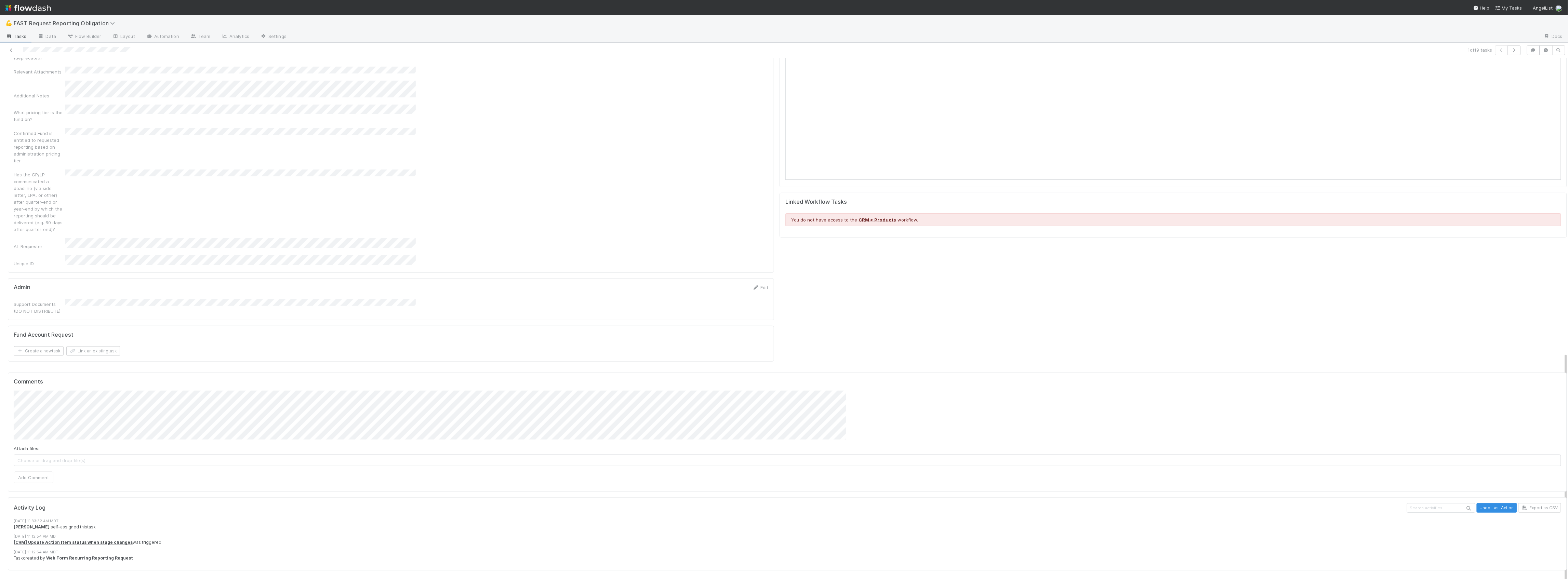
scroll to position [286, 0]
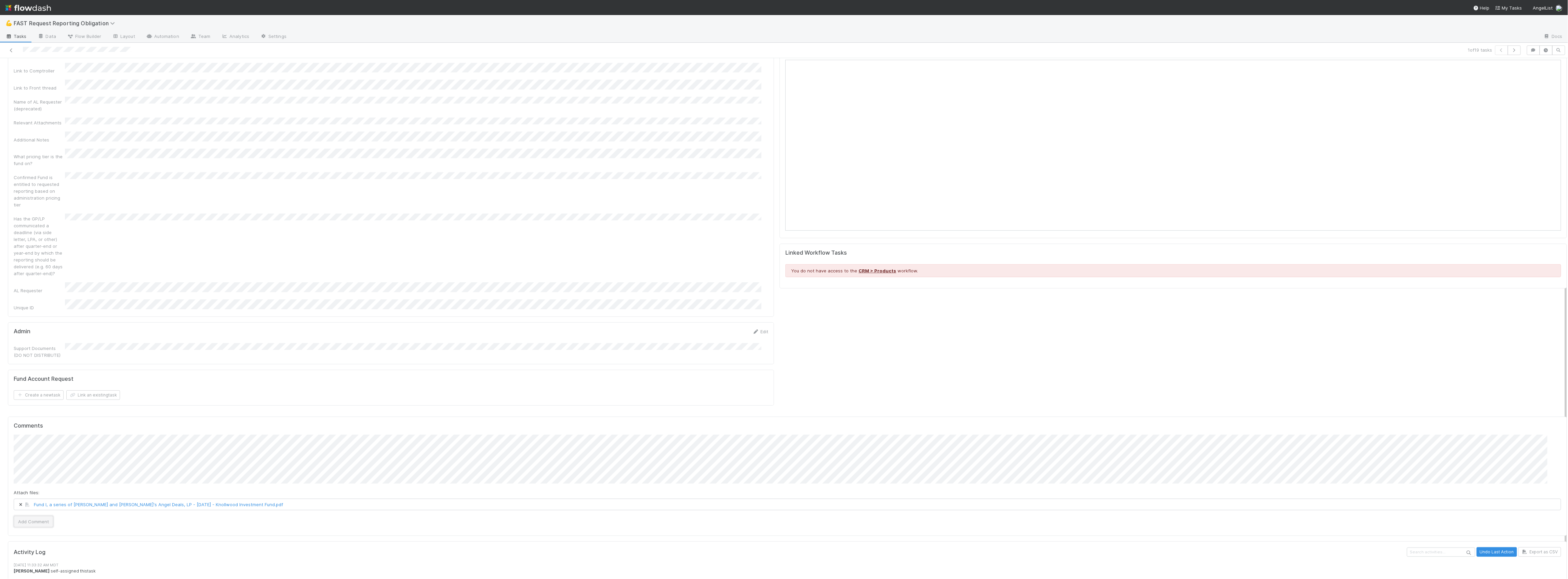
click at [29, 414] on button "Add Comment" at bounding box center [33, 521] width 40 height 12
click at [758, 328] on link "Edit" at bounding box center [760, 331] width 16 height 5
click at [722, 328] on button "Save" at bounding box center [732, 333] width 19 height 12
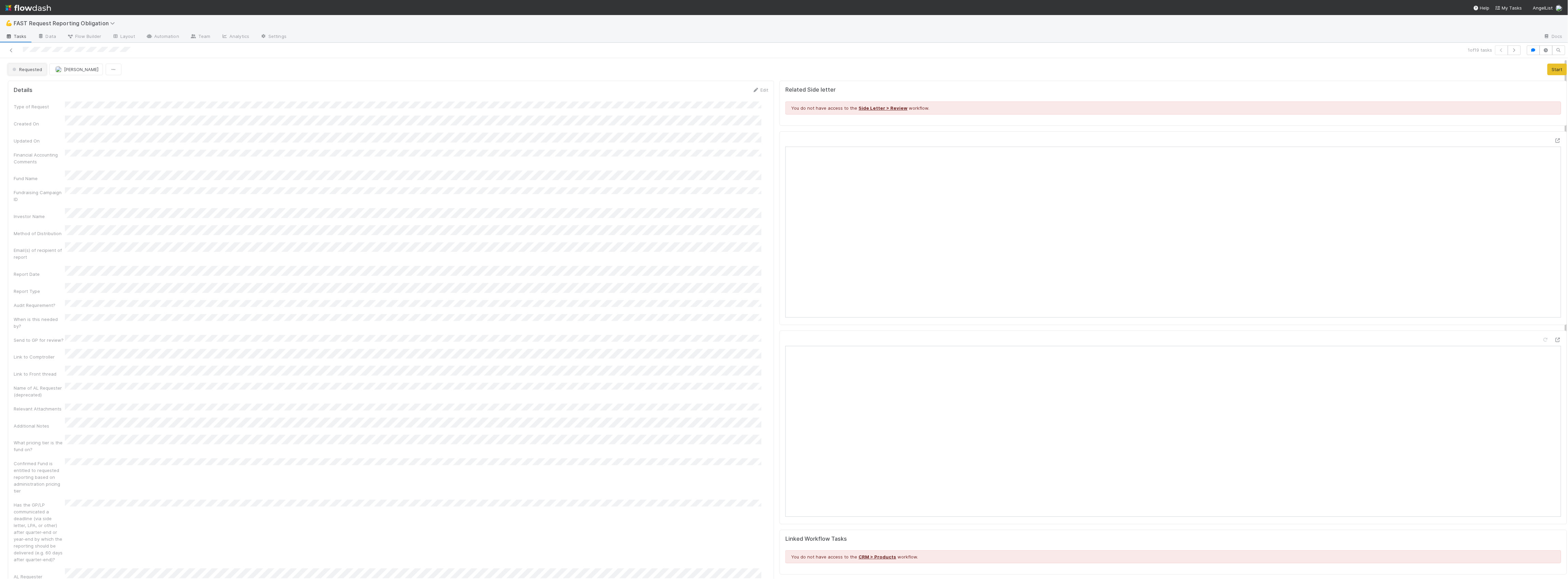
click at [33, 72] on button "Requested" at bounding box center [27, 69] width 38 height 12
click at [38, 173] on div "Approved" at bounding box center [54, 173] width 96 height 12
click at [12, 52] on icon at bounding box center [11, 50] width 7 height 4
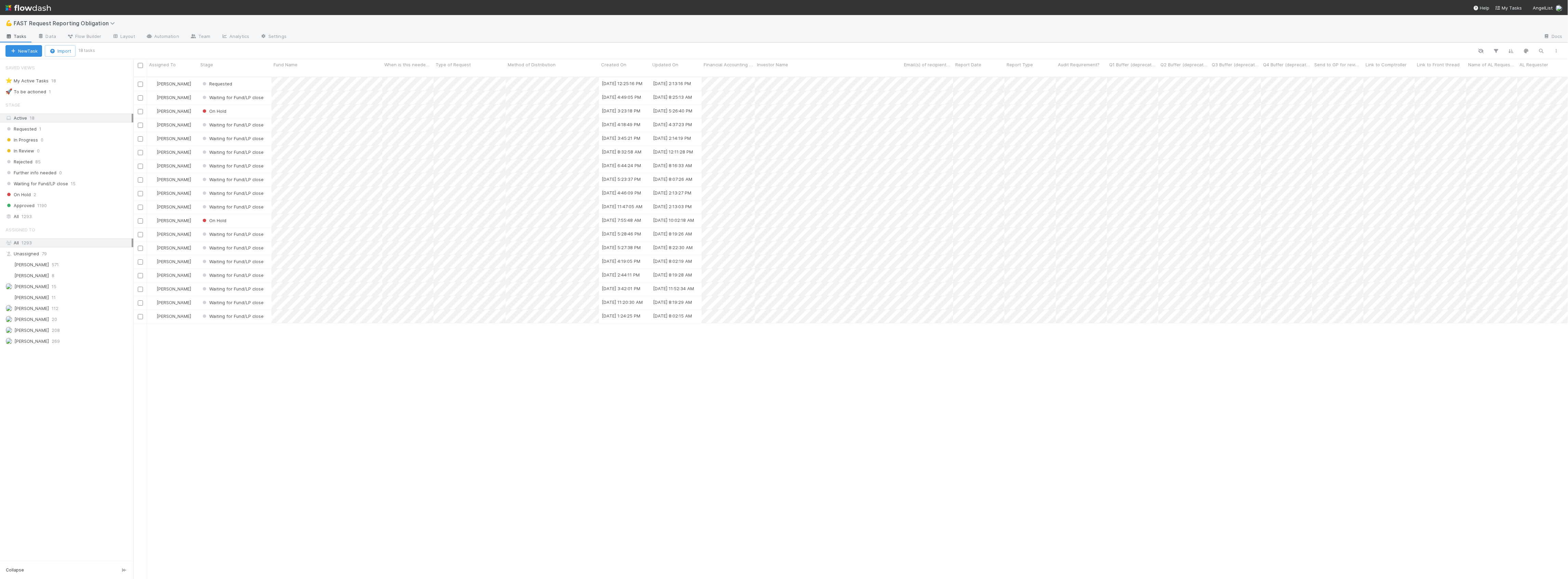
scroll to position [501, 1428]
drag, startPoint x: 297, startPoint y: 364, endPoint x: 23, endPoint y: 217, distance: 310.9
click at [297, 364] on div "Zach Byers Requested 8/26/25, 12:25:16 PM 8/26/25, 2:13:16 PM 0 Zach Byers Wait…" at bounding box center [850, 331] width 1435 height 507
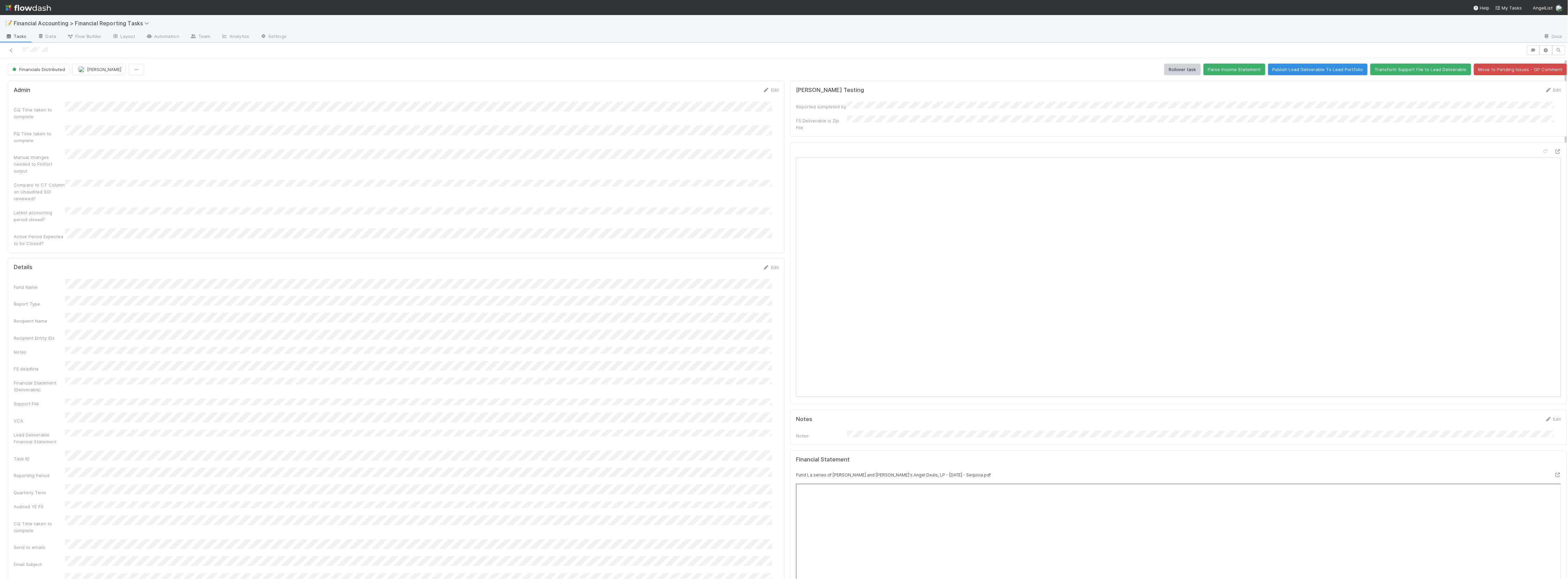
click at [409, 85] on div "Admin Edit CQ Time taken to complete PQ Time taken to complete Manual changes n…" at bounding box center [396, 167] width 777 height 172
